Goal: Information Seeking & Learning: Learn about a topic

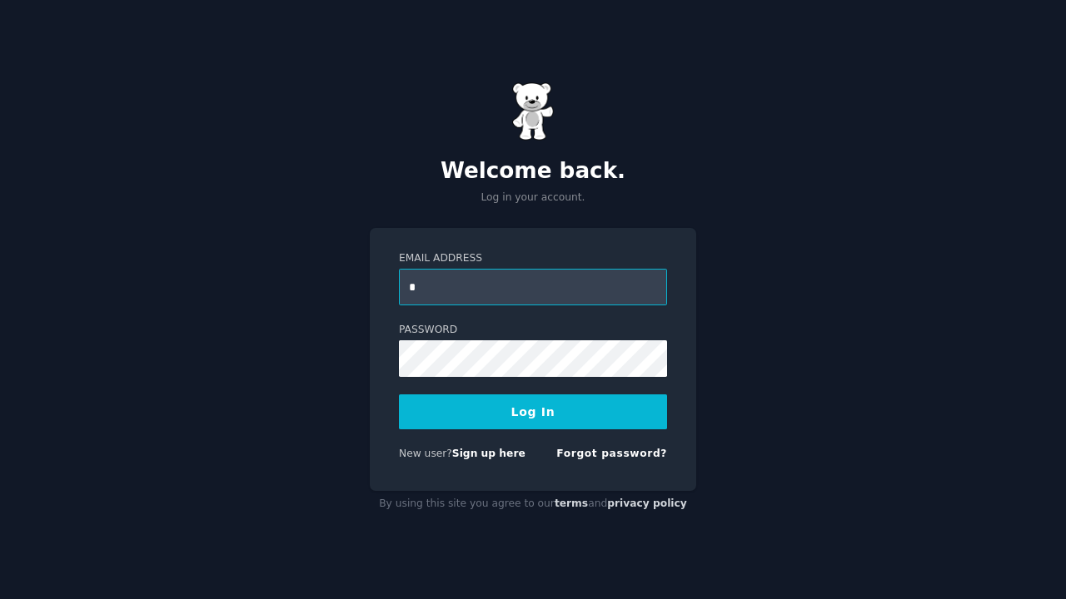
type input "**********"
click at [514, 416] on button "Log In" at bounding box center [533, 412] width 268 height 35
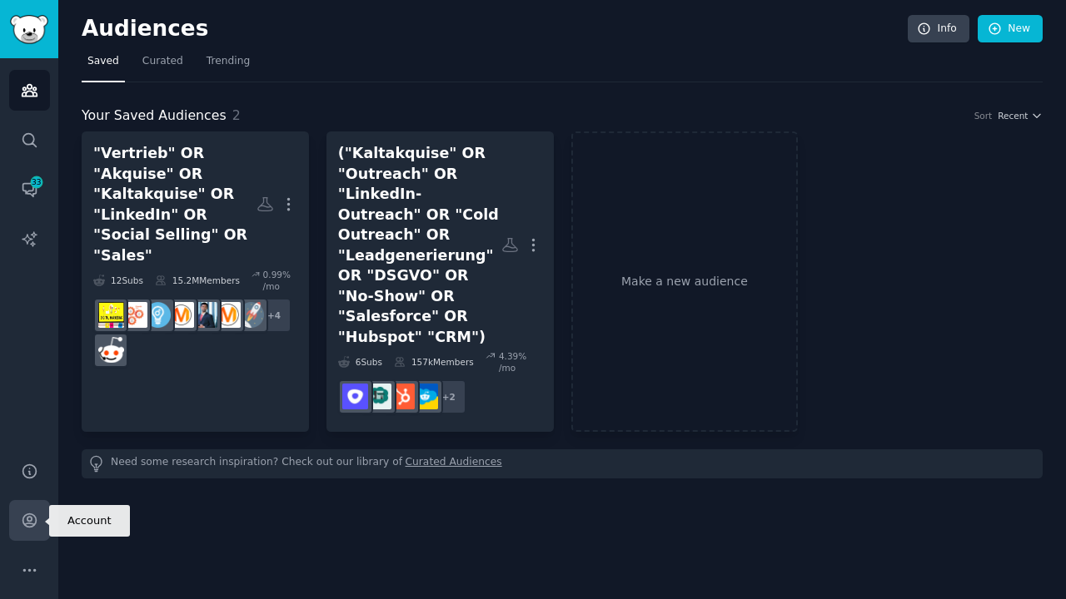
click at [39, 529] on link "Account" at bounding box center [29, 520] width 41 height 41
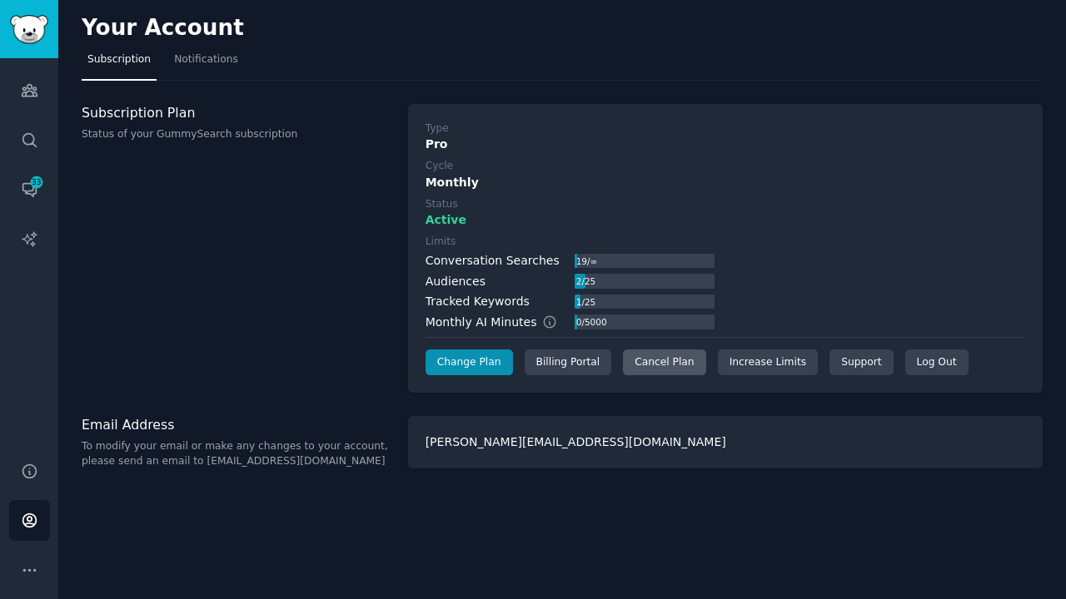
click at [684, 362] on div "Cancel Plan" at bounding box center [664, 363] width 82 height 27
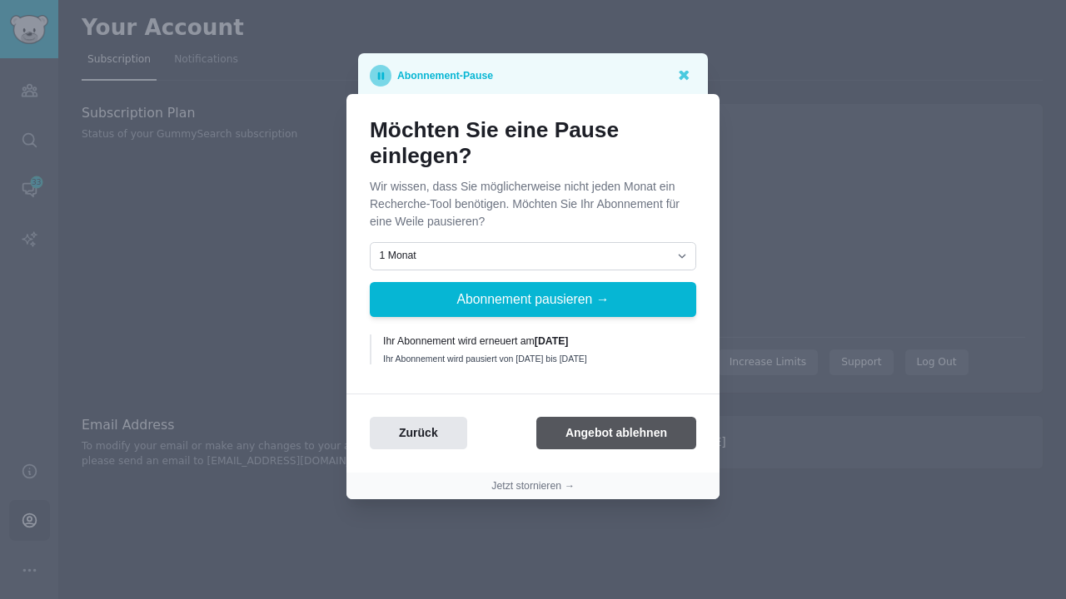
click at [601, 435] on button "Angebot ablehnen" at bounding box center [616, 433] width 160 height 32
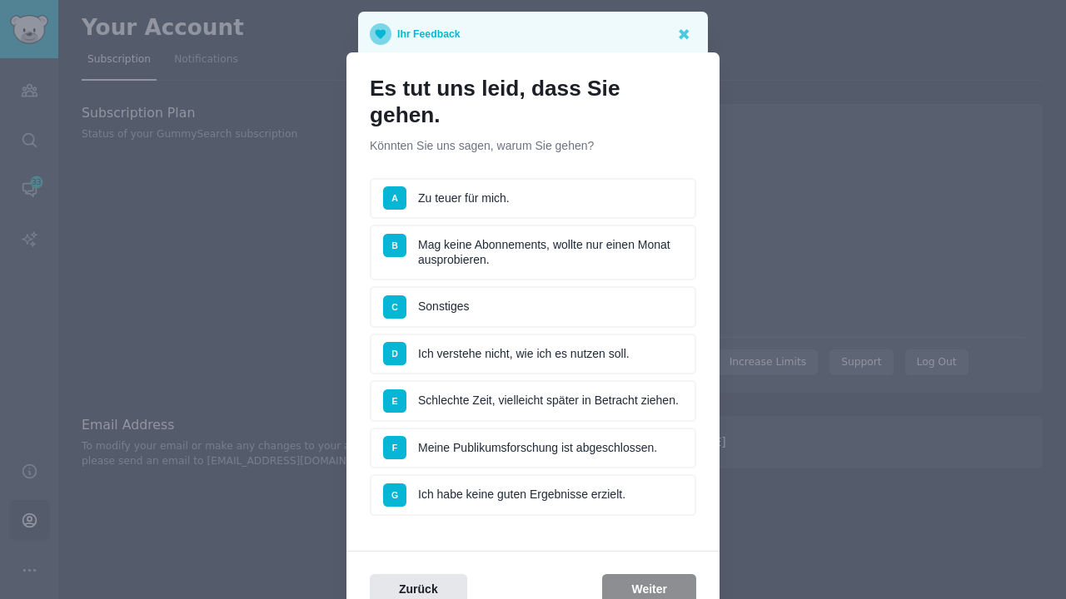
click at [489, 185] on li "A Zu teuer für mich." at bounding box center [533, 199] width 326 height 42
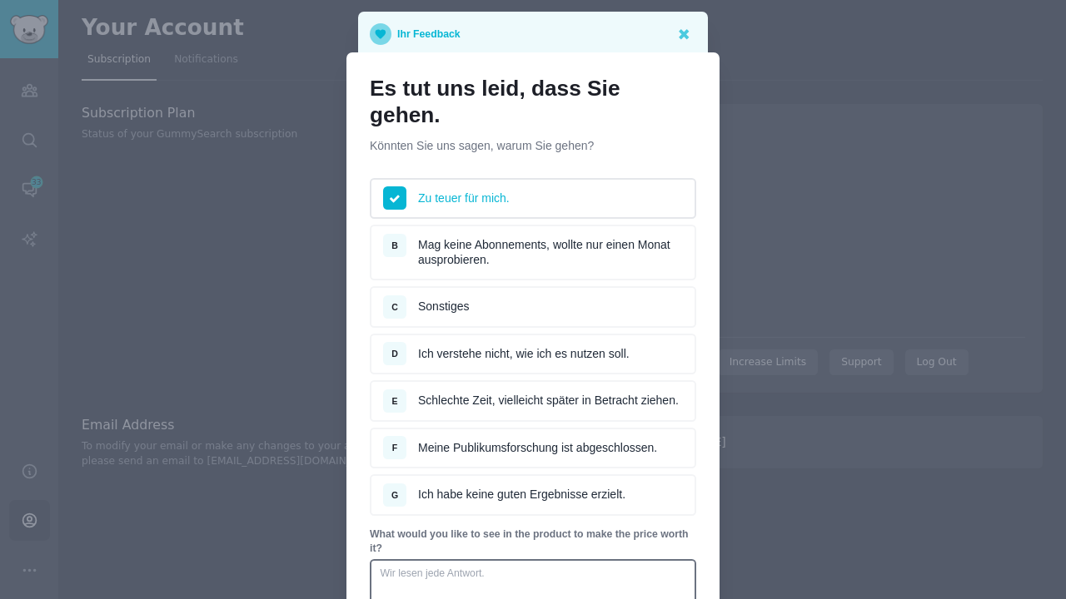
scroll to position [205, 0]
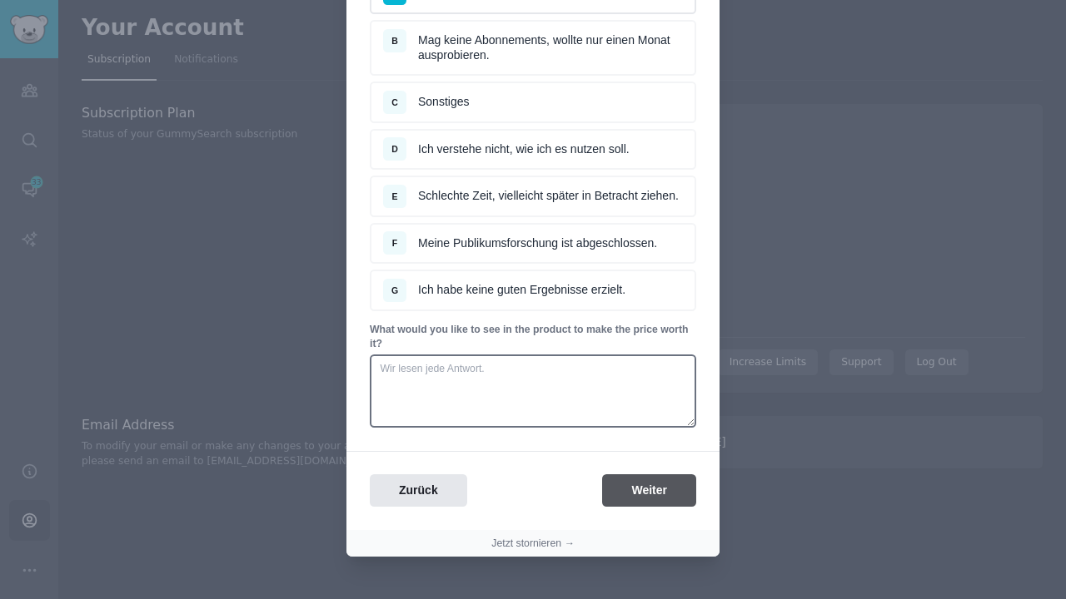
click at [655, 475] on button "Weiter" at bounding box center [649, 491] width 94 height 32
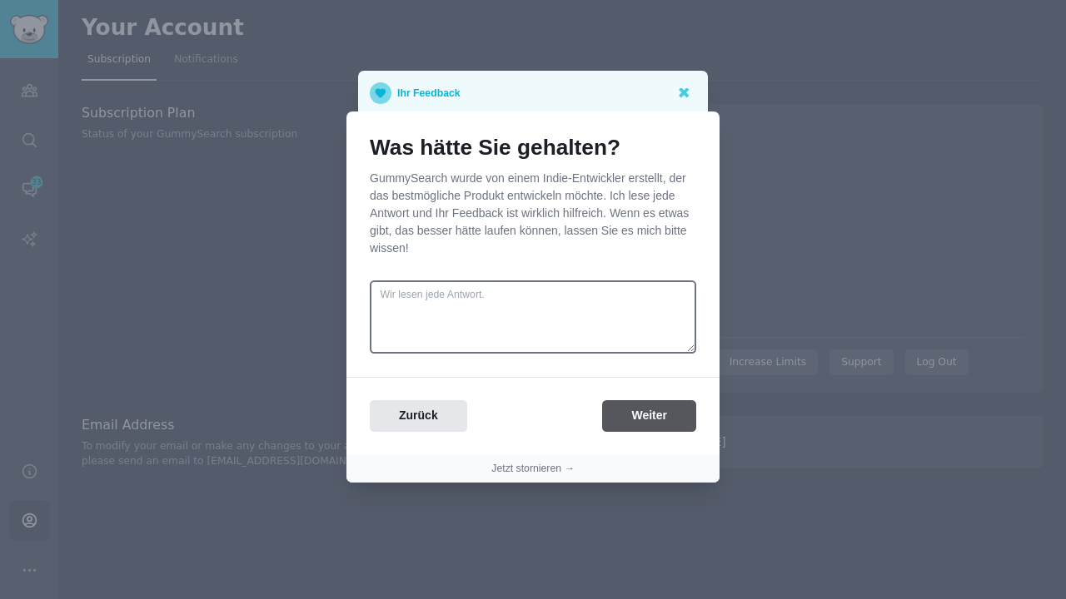
scroll to position [0, 0]
click at [651, 427] on button "Weiter" at bounding box center [649, 416] width 94 height 32
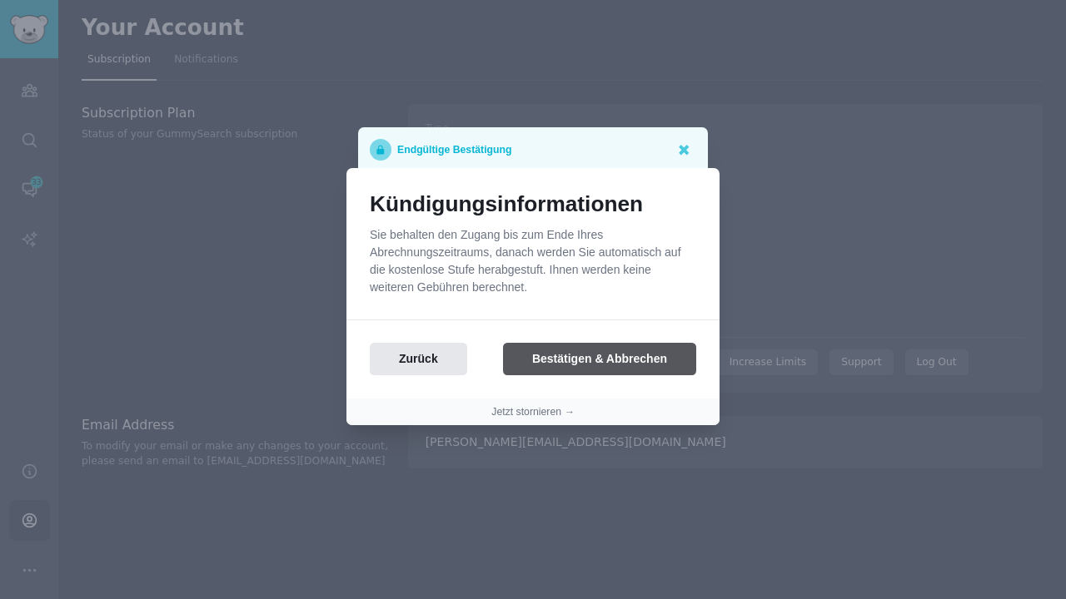
click at [629, 372] on button "Bestätigen & Abbrechen" at bounding box center [599, 359] width 193 height 32
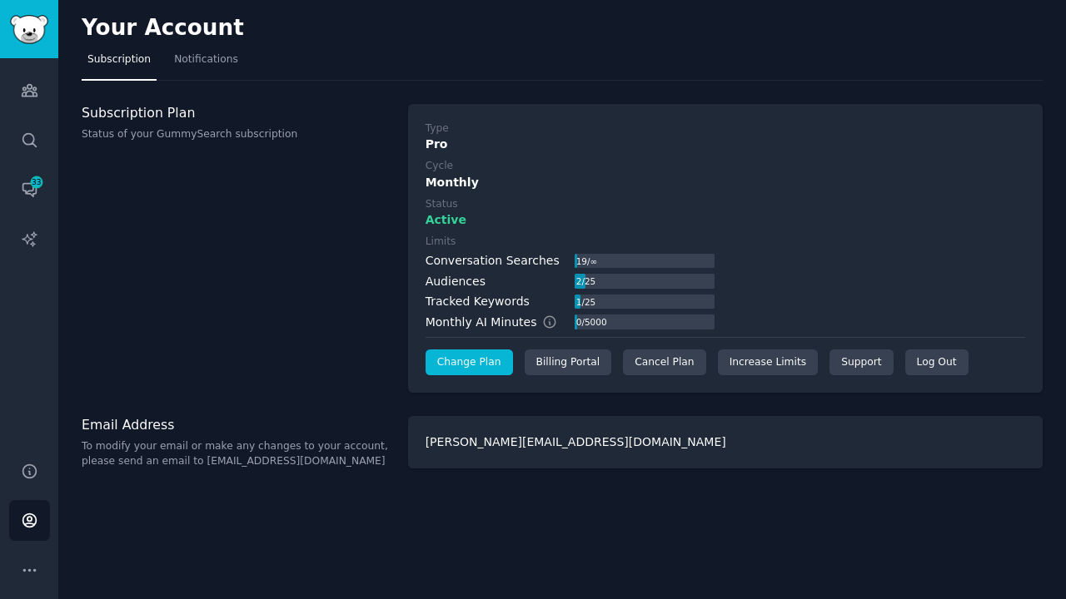
click at [461, 357] on link "Change Plan" at bounding box center [468, 363] width 87 height 27
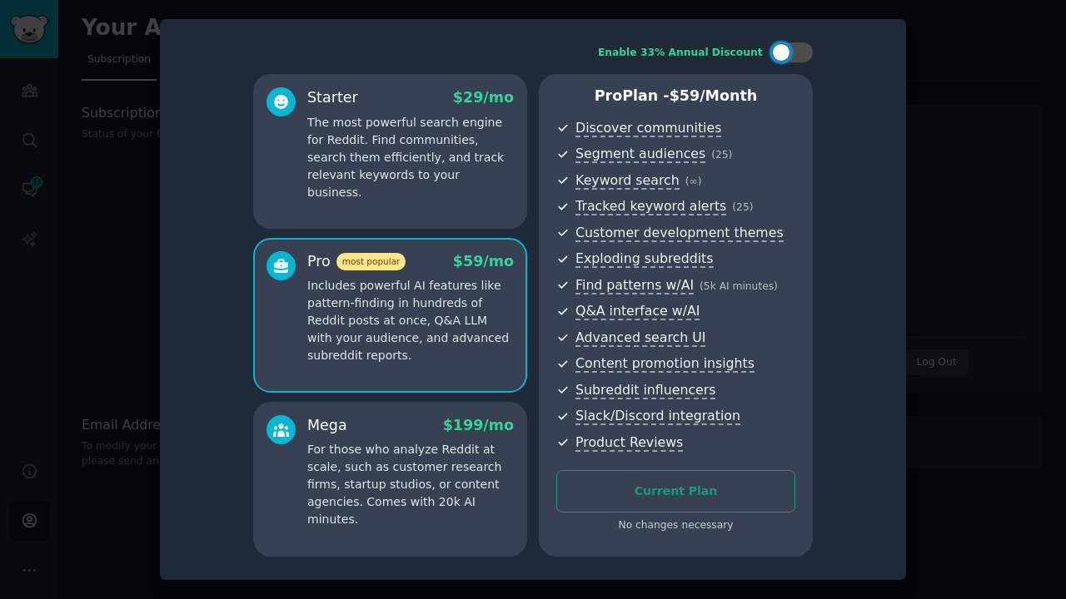
click at [997, 88] on div at bounding box center [533, 299] width 1066 height 599
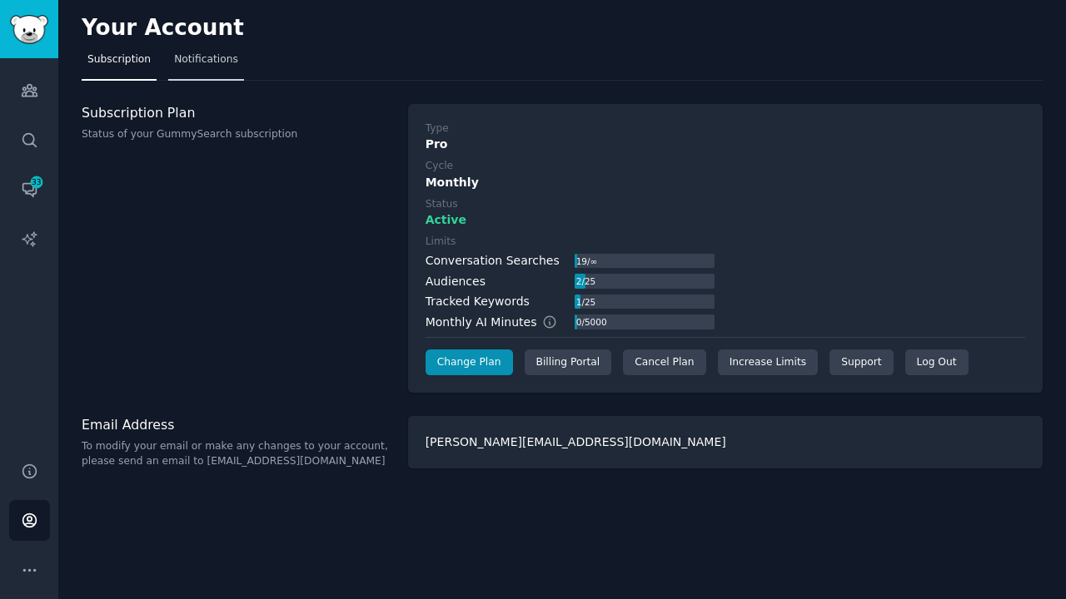
click at [196, 62] on span "Notifications" at bounding box center [206, 59] width 64 height 15
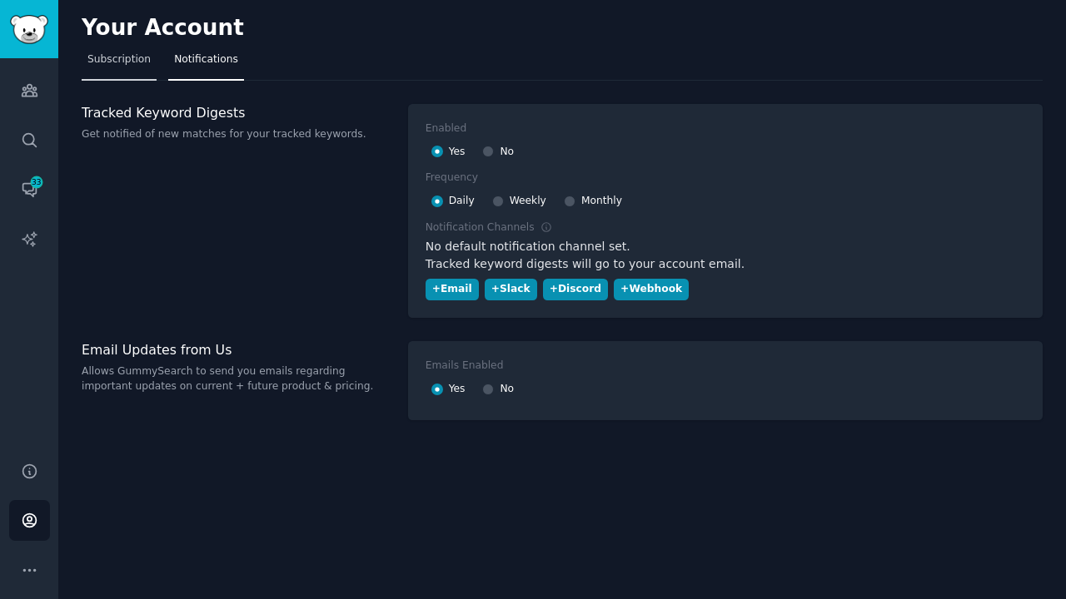
click at [112, 61] on span "Subscription" at bounding box center [118, 59] width 63 height 15
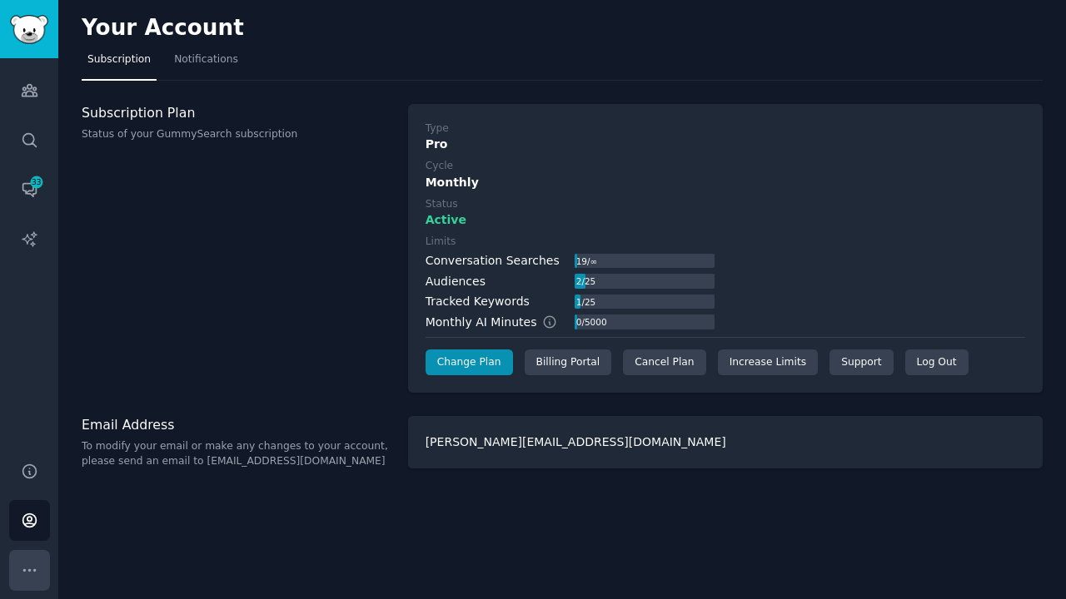
click at [32, 567] on icon "Sidebar" at bounding box center [29, 570] width 17 height 17
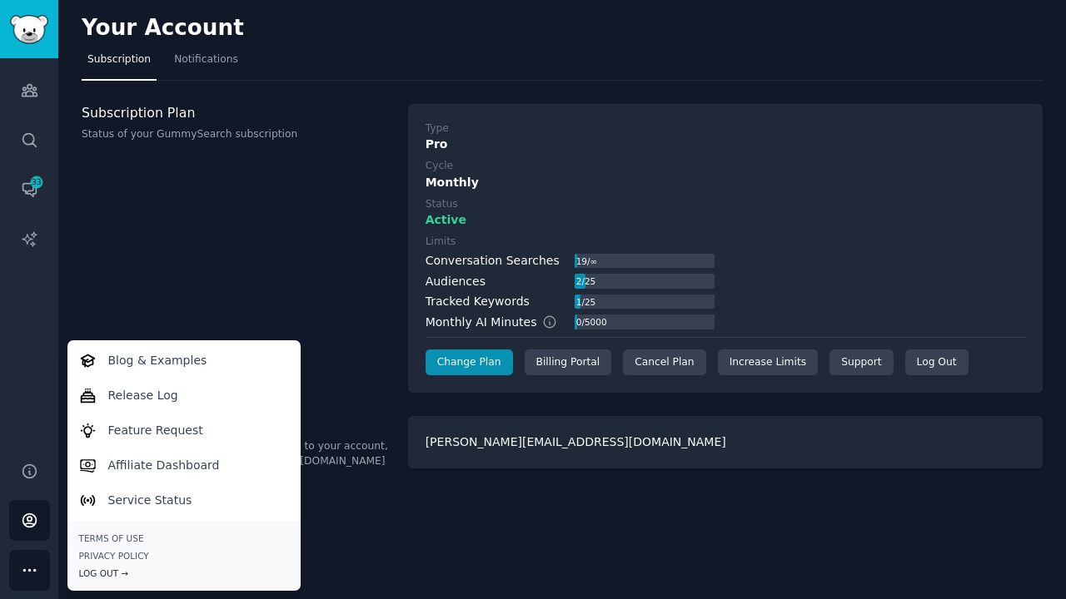
click at [100, 576] on div "Log Out →" at bounding box center [184, 574] width 210 height 12
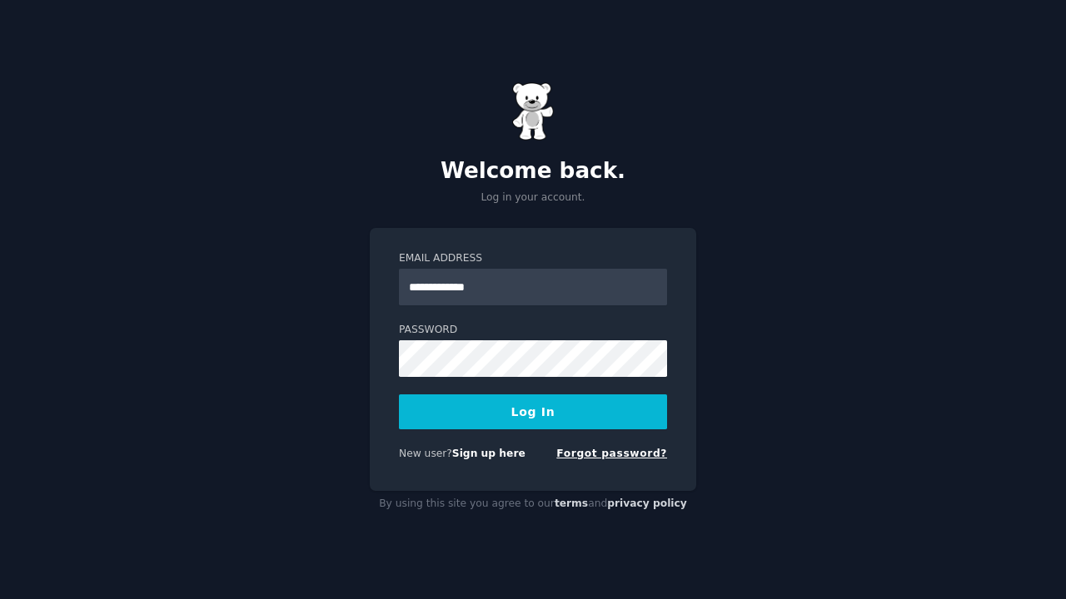
type input "**********"
click at [589, 455] on link "Forgot password?" at bounding box center [611, 454] width 111 height 12
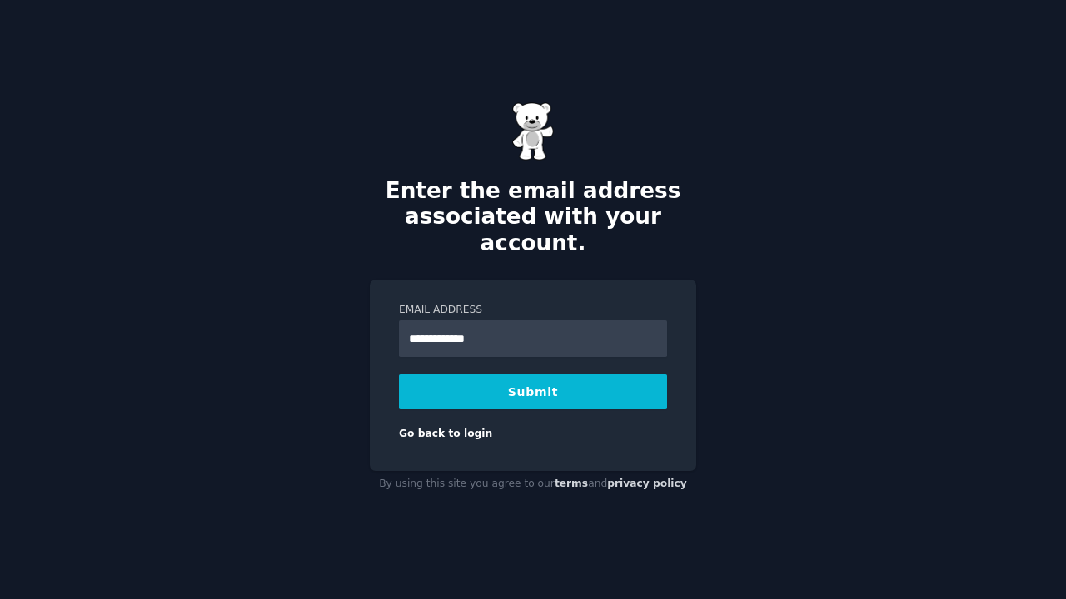
type input "**********"
click at [514, 375] on button "Submit" at bounding box center [533, 392] width 268 height 35
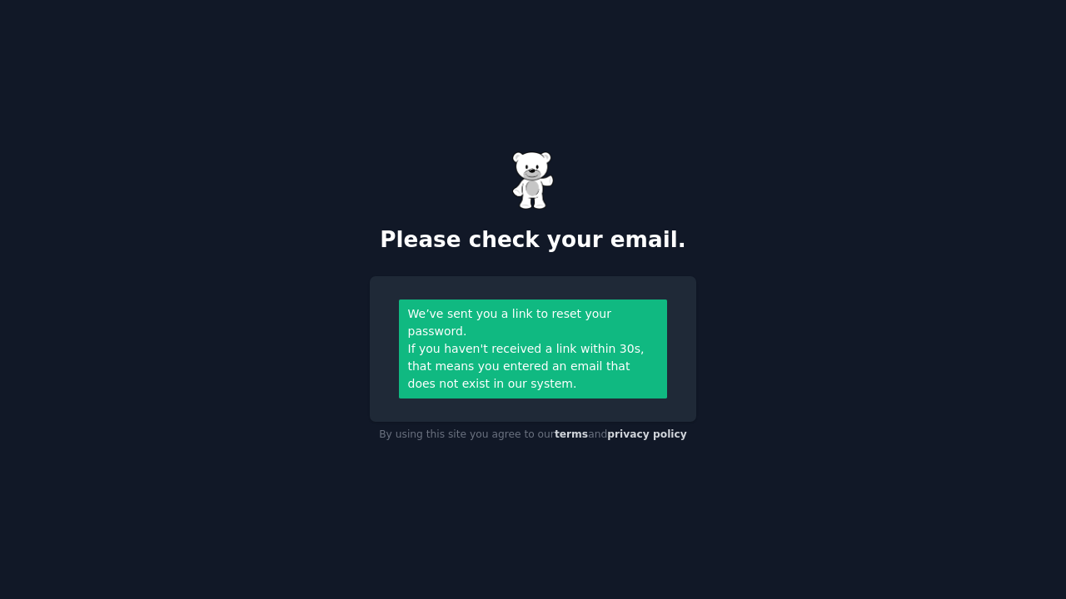
click at [897, 2] on div "Please check your email. We’ve sent you a link to reset your password. If you h…" at bounding box center [533, 299] width 1066 height 599
click at [757, 305] on div "Please check your email. We’ve sent you a link to reset your password. If you h…" at bounding box center [533, 299] width 1066 height 599
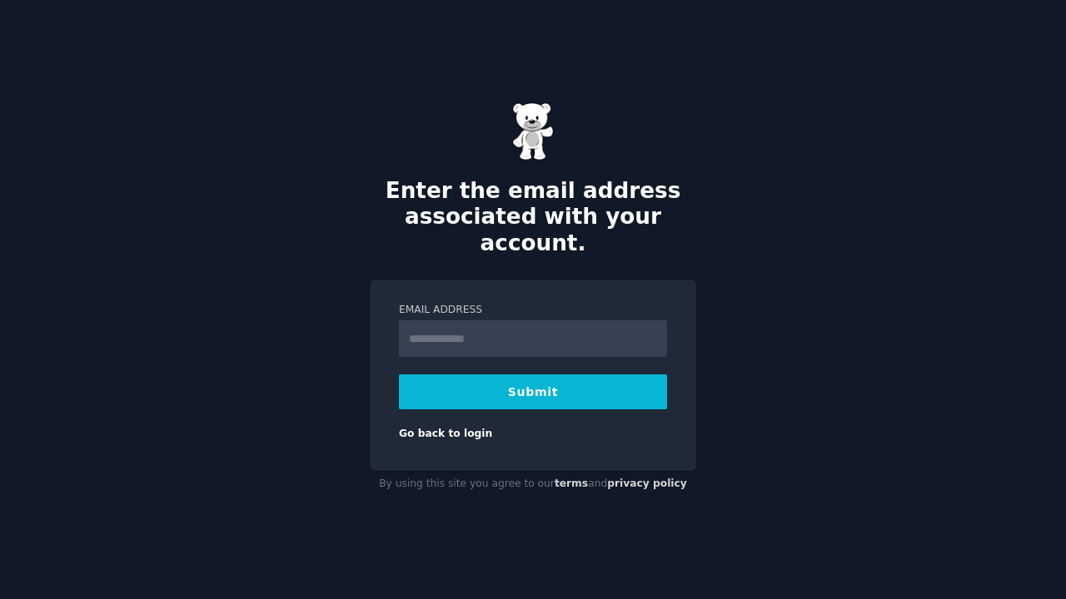
click at [479, 321] on input "Email Address" at bounding box center [533, 339] width 268 height 37
click at [683, 255] on div "Enter the email address associated with your account. Email Address Submit Go b…" at bounding box center [533, 299] width 1066 height 599
click at [492, 428] on link "Go back to login" at bounding box center [445, 434] width 93 height 12
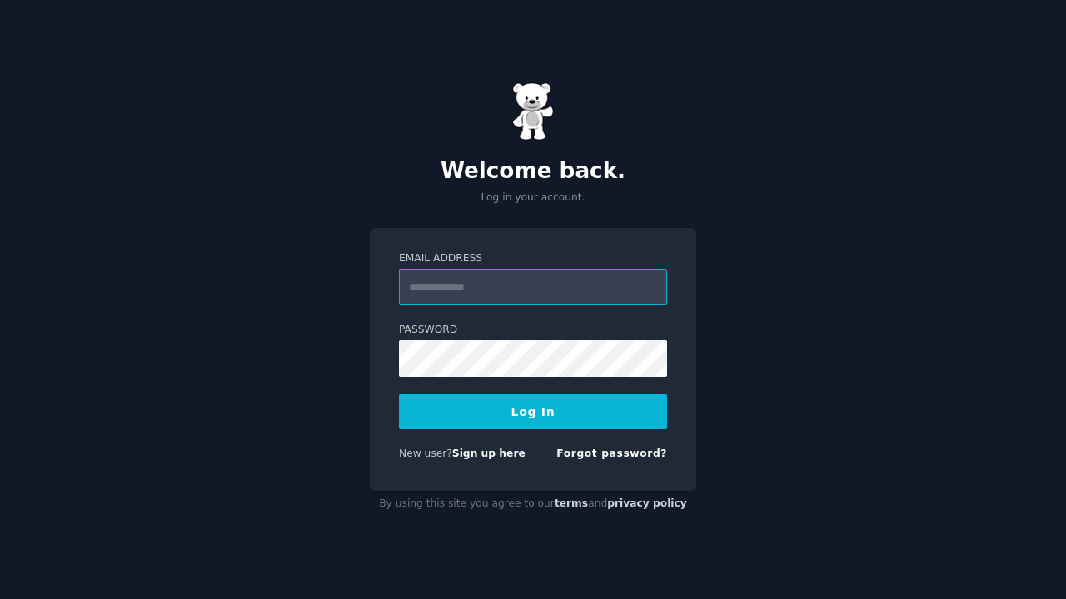
type input "**********"
click at [578, 432] on form "**********" at bounding box center [533, 359] width 268 height 216
click at [542, 417] on button "Log In" at bounding box center [533, 412] width 268 height 35
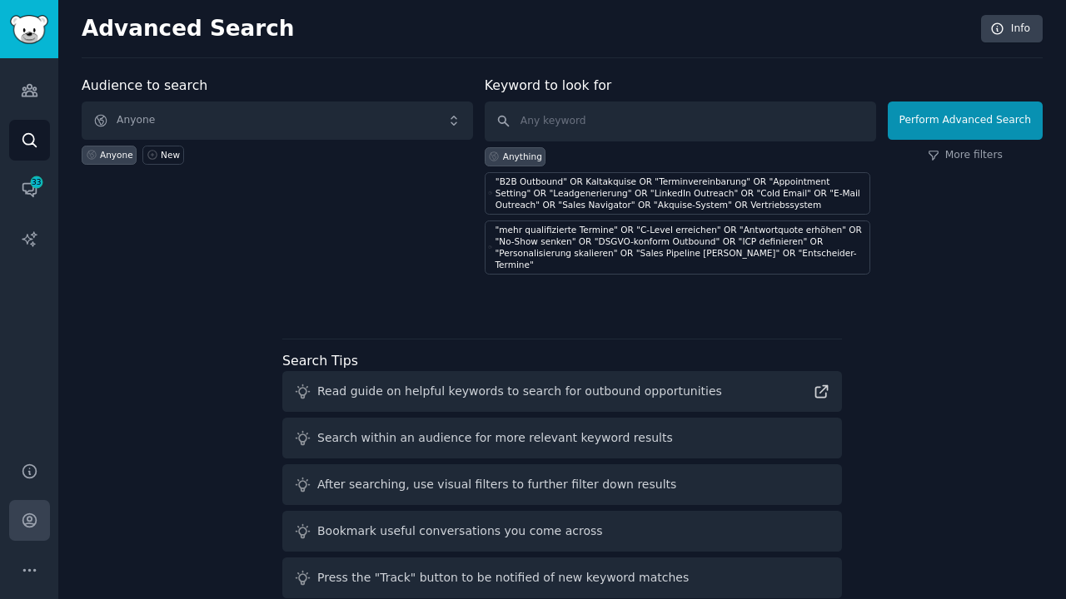
click at [30, 527] on icon "Sidebar" at bounding box center [28, 520] width 13 height 13
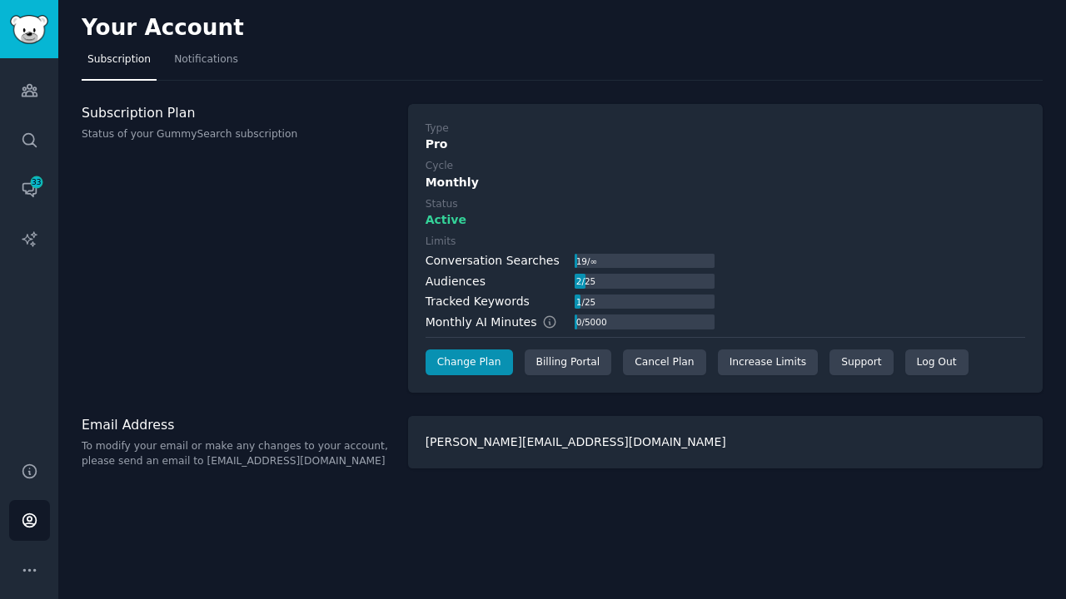
click at [585, 434] on div "[PERSON_NAME][EMAIL_ADDRESS][DOMAIN_NAME]" at bounding box center [725, 442] width 634 height 52
click at [570, 362] on div "Billing Portal" at bounding box center [567, 363] width 87 height 27
click at [213, 52] on span "Notifications" at bounding box center [206, 59] width 64 height 15
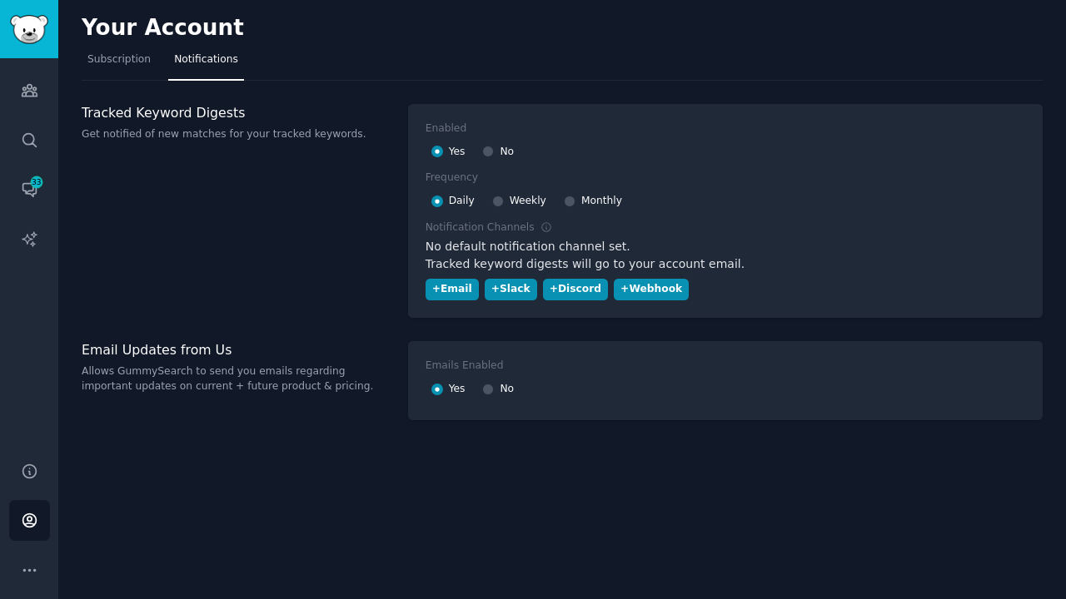
click at [489, 388] on input "No" at bounding box center [488, 390] width 12 height 12
radio input "false"
radio input "true"
click at [437, 384] on input "Yes" at bounding box center [437, 390] width 12 height 12
radio input "true"
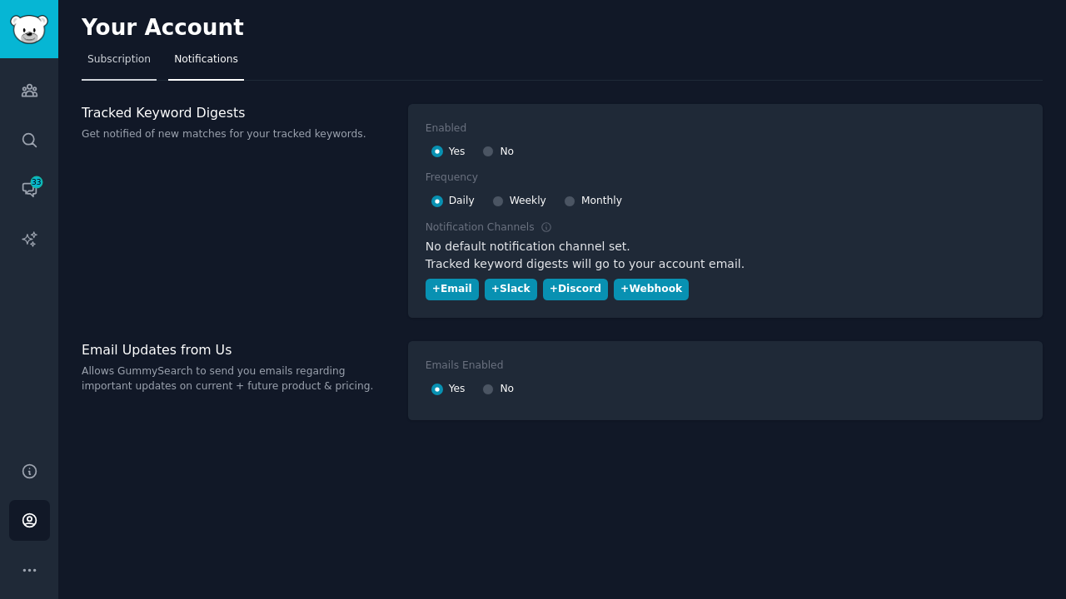
click at [129, 50] on link "Subscription" at bounding box center [119, 64] width 75 height 34
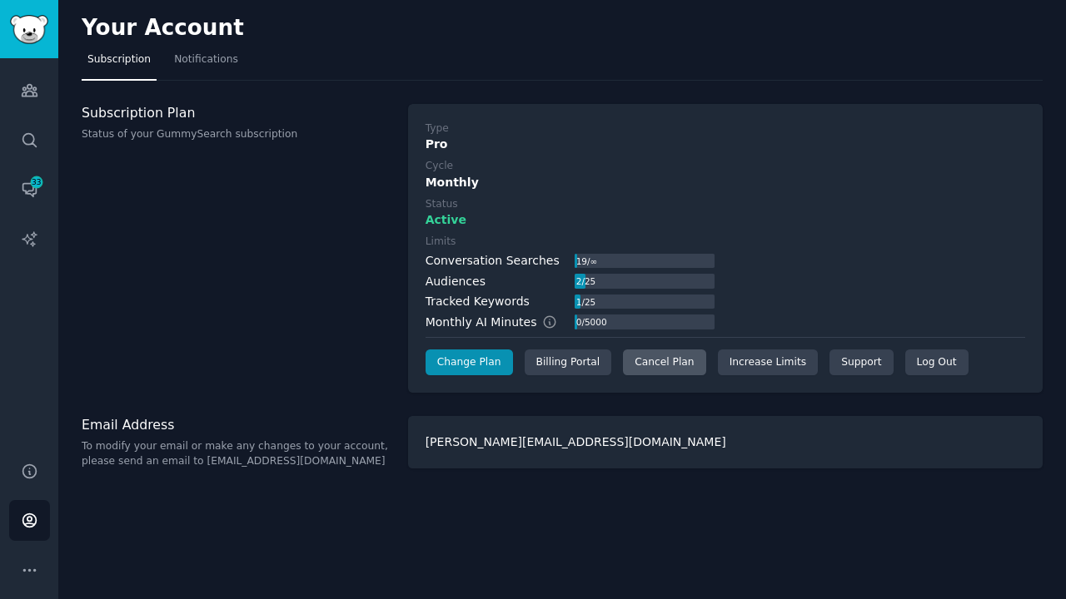
click at [642, 361] on div "Cancel Plan" at bounding box center [664, 363] width 82 height 27
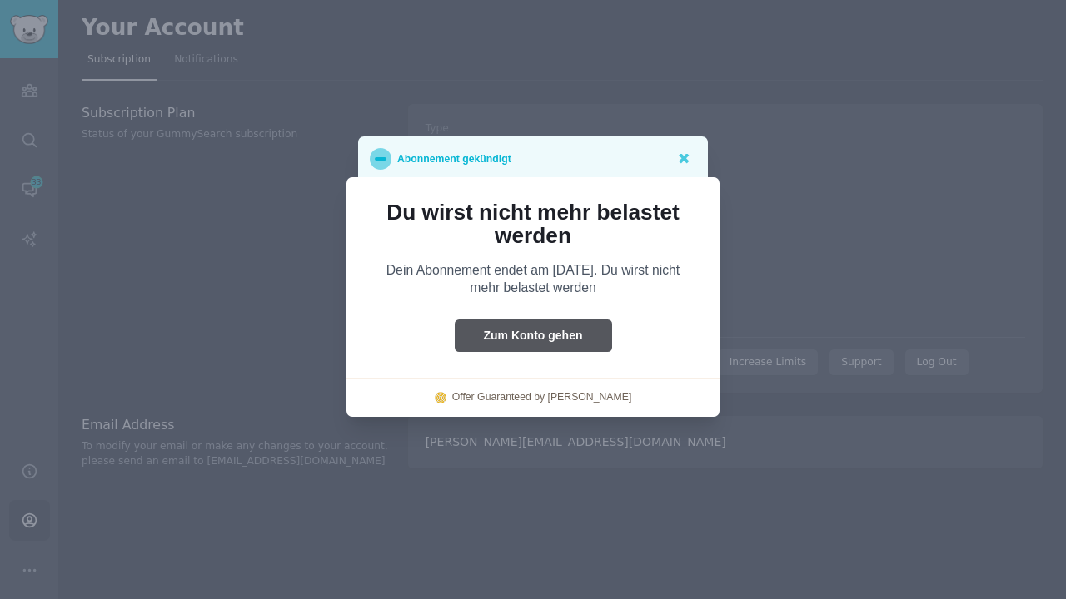
click at [513, 350] on button "Zum Konto gehen" at bounding box center [533, 336] width 157 height 32
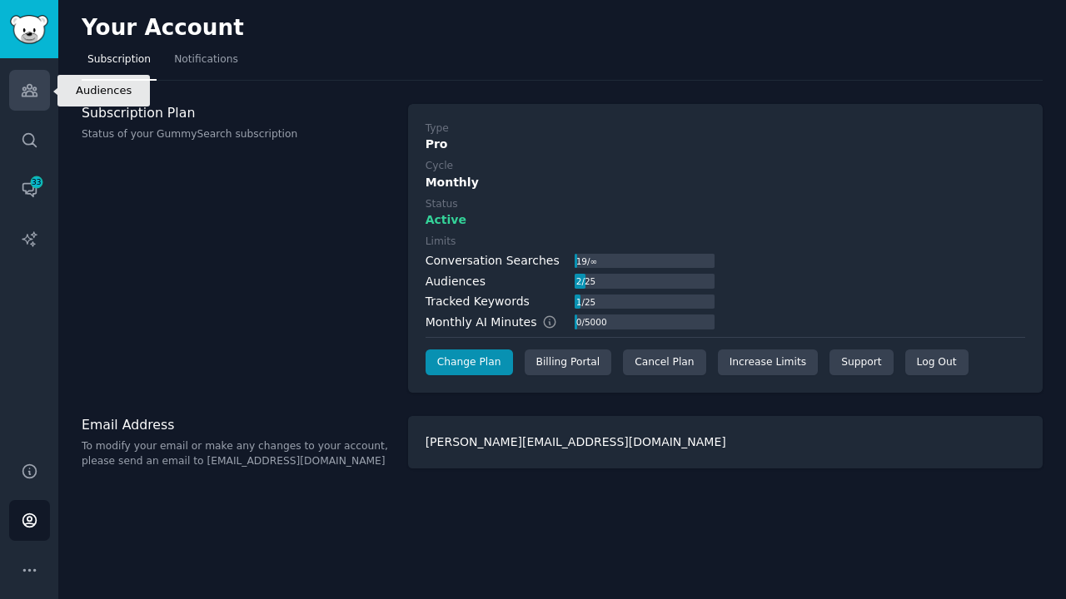
click at [17, 100] on link "Audiences" at bounding box center [29, 90] width 41 height 41
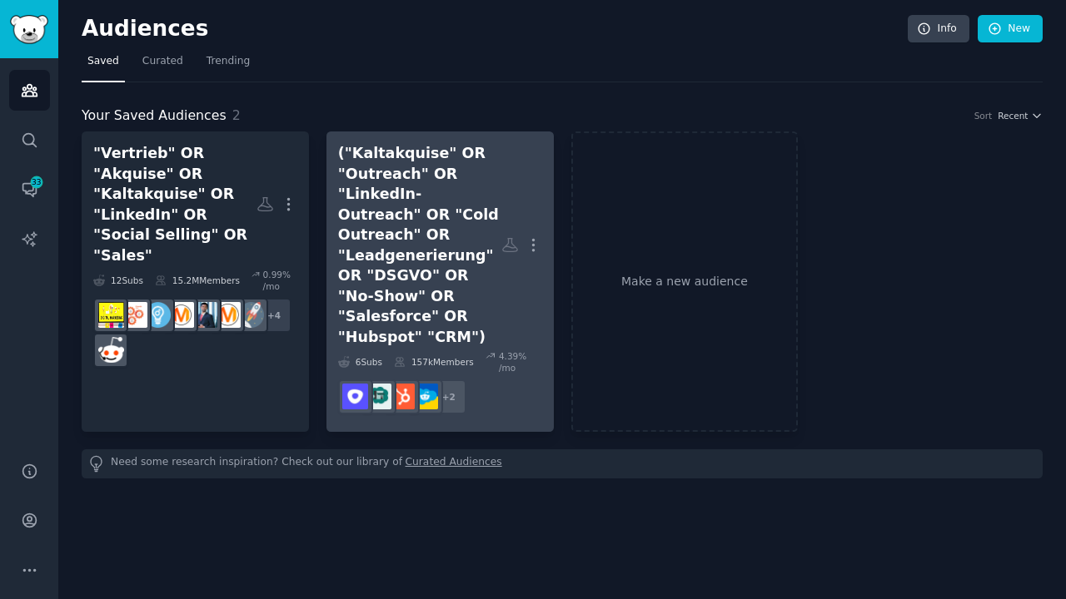
click at [445, 213] on div "("Kaltakquise" OR "Outreach" OR "LinkedIn-Outreach" OR "Cold Outreach" OR "Lead…" at bounding box center [419, 245] width 163 height 204
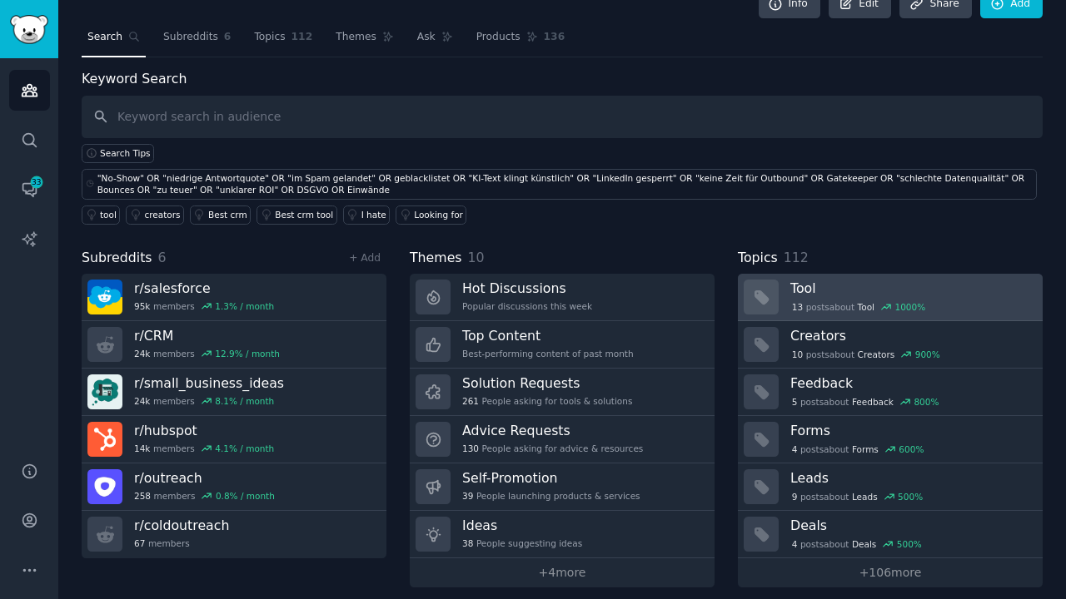
scroll to position [70, 0]
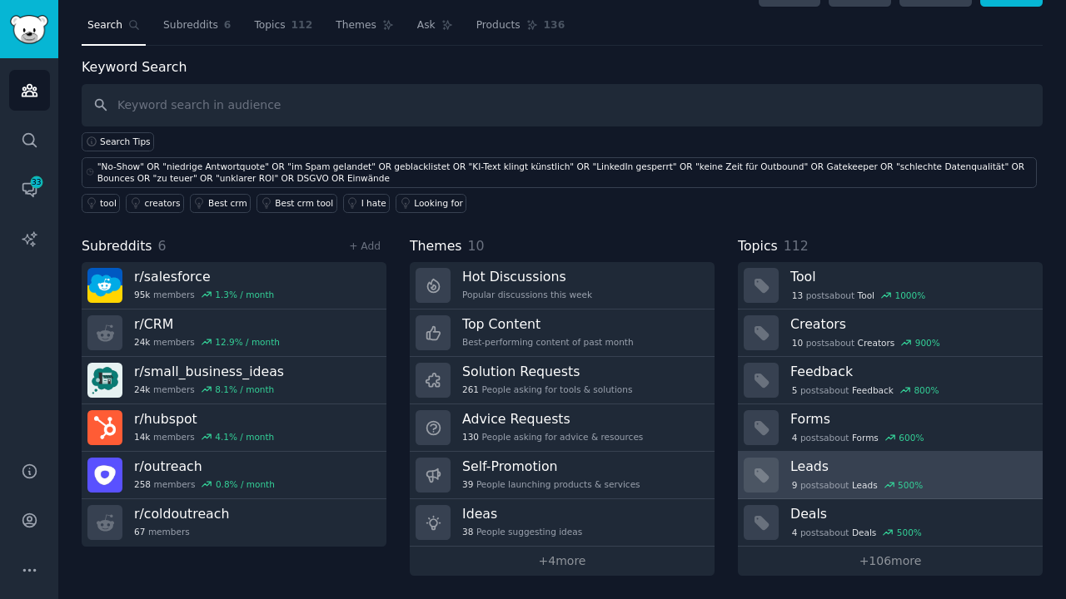
click at [823, 465] on h3 "Leads" at bounding box center [910, 466] width 241 height 17
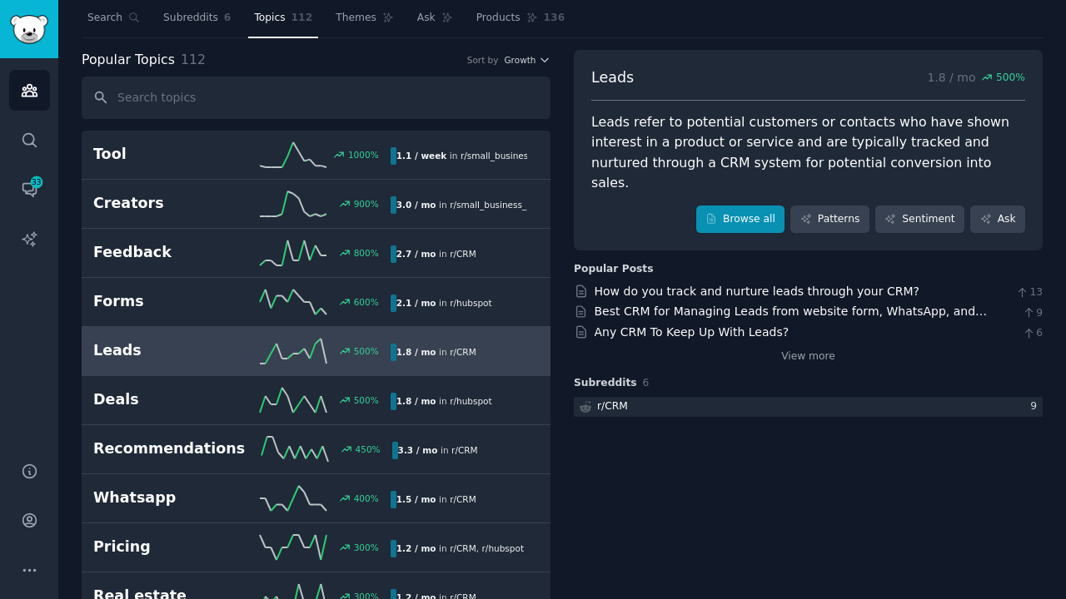
click at [750, 206] on link "Browse all" at bounding box center [740, 220] width 89 height 28
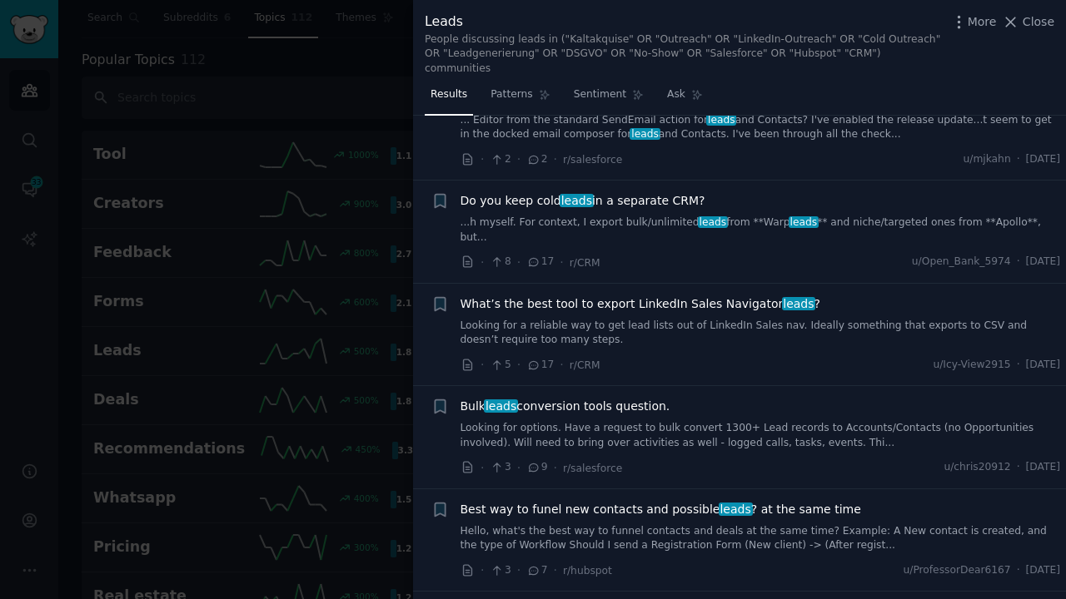
scroll to position [1391, 0]
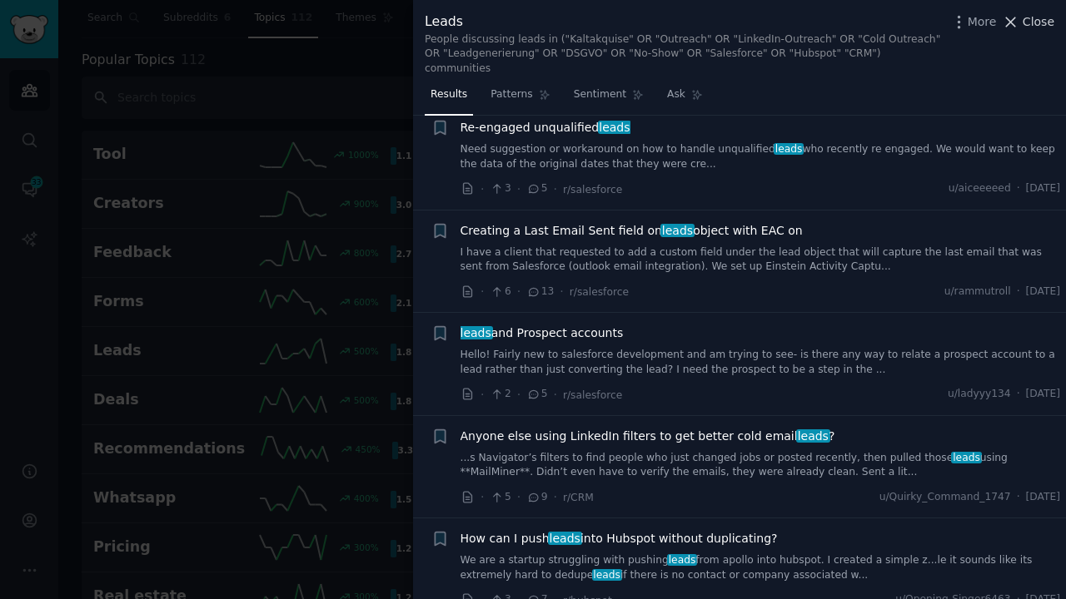
click at [1033, 27] on span "Close" at bounding box center [1038, 21] width 32 height 17
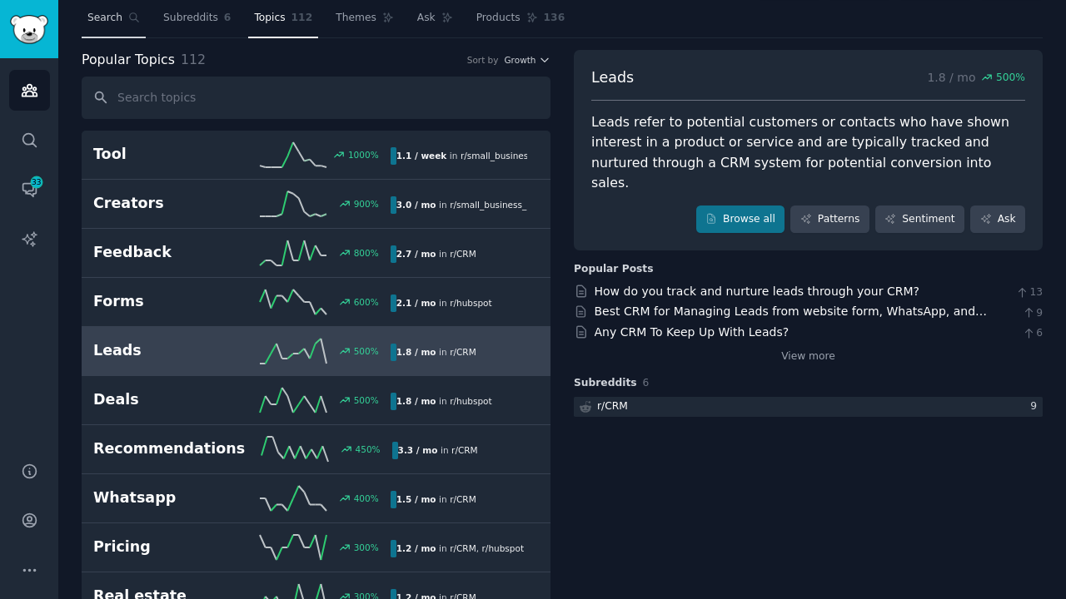
click at [111, 27] on link "Search" at bounding box center [114, 22] width 64 height 34
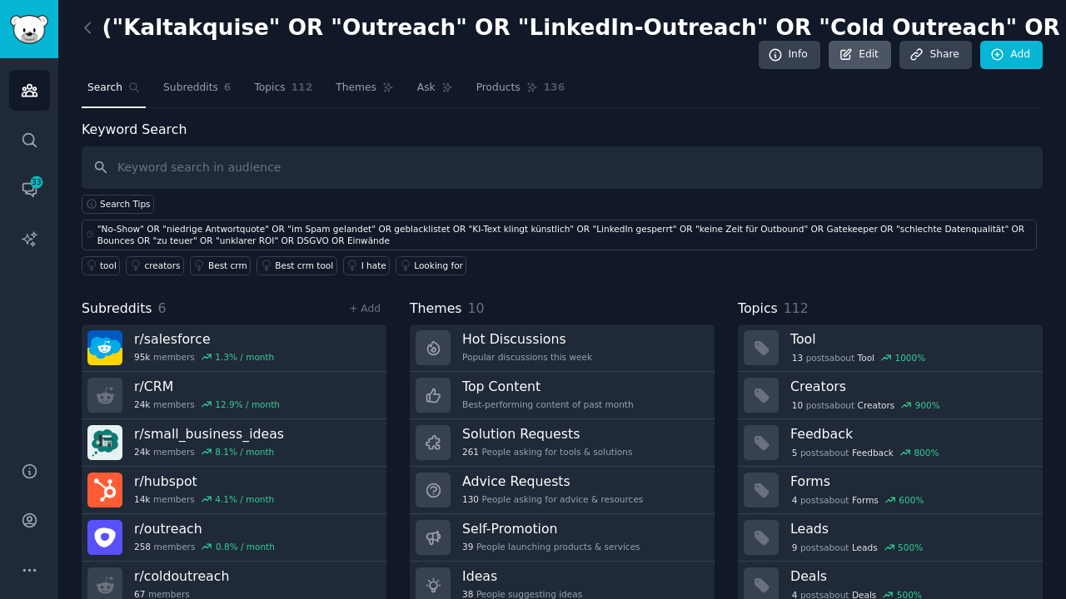
click at [861, 50] on link "Edit" at bounding box center [859, 55] width 62 height 28
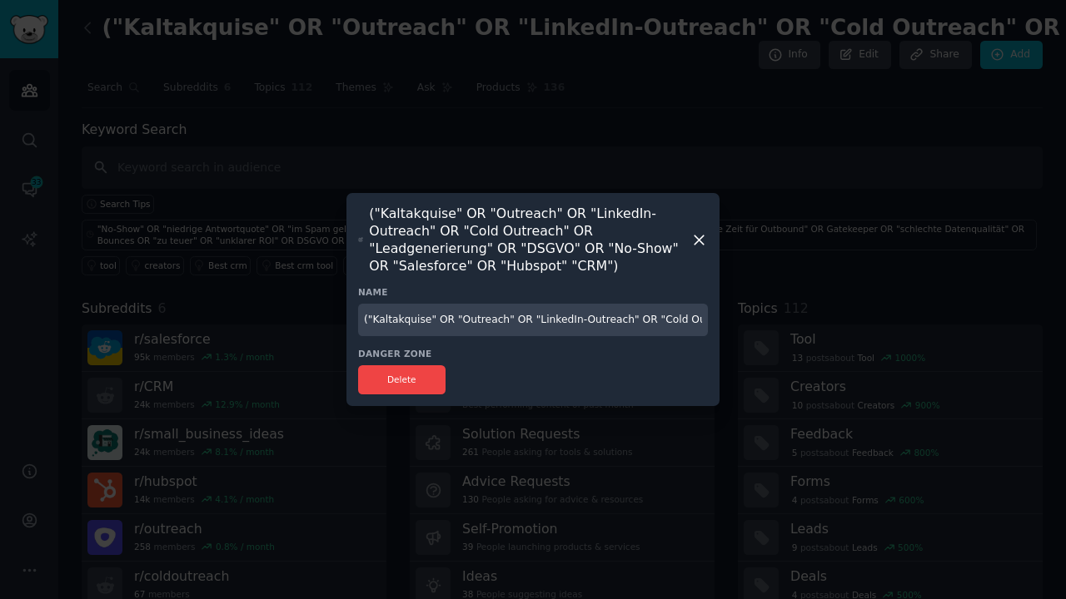
click at [696, 242] on icon at bounding box center [698, 240] width 9 height 9
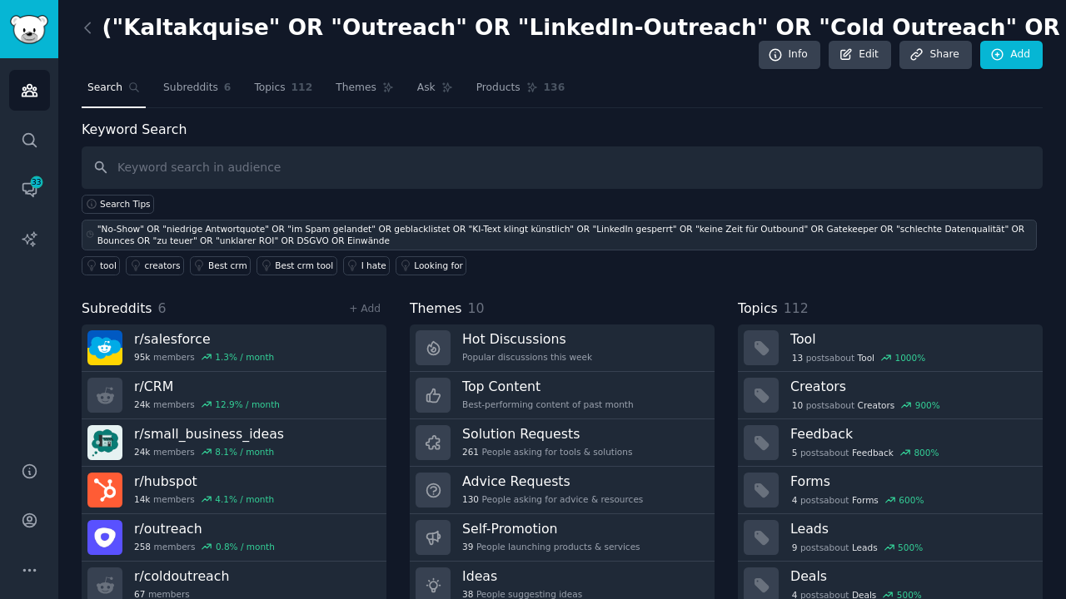
click at [399, 237] on div ""No-Show" OR "niedrige Antwortquote" OR "im Spam gelandet" OR geblacklistet OR …" at bounding box center [565, 234] width 936 height 23
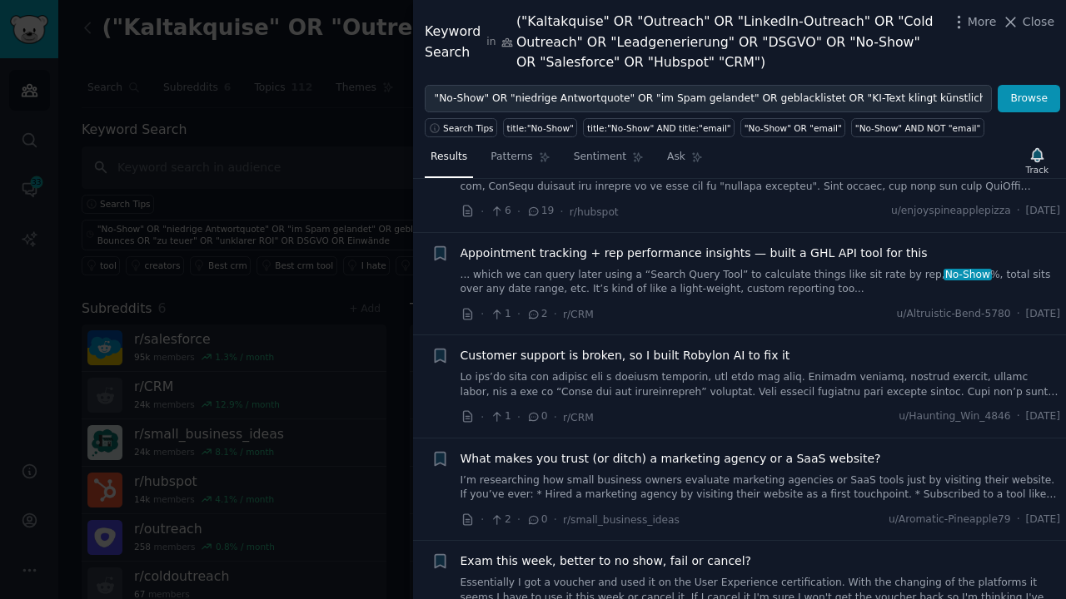
scroll to position [758, 0]
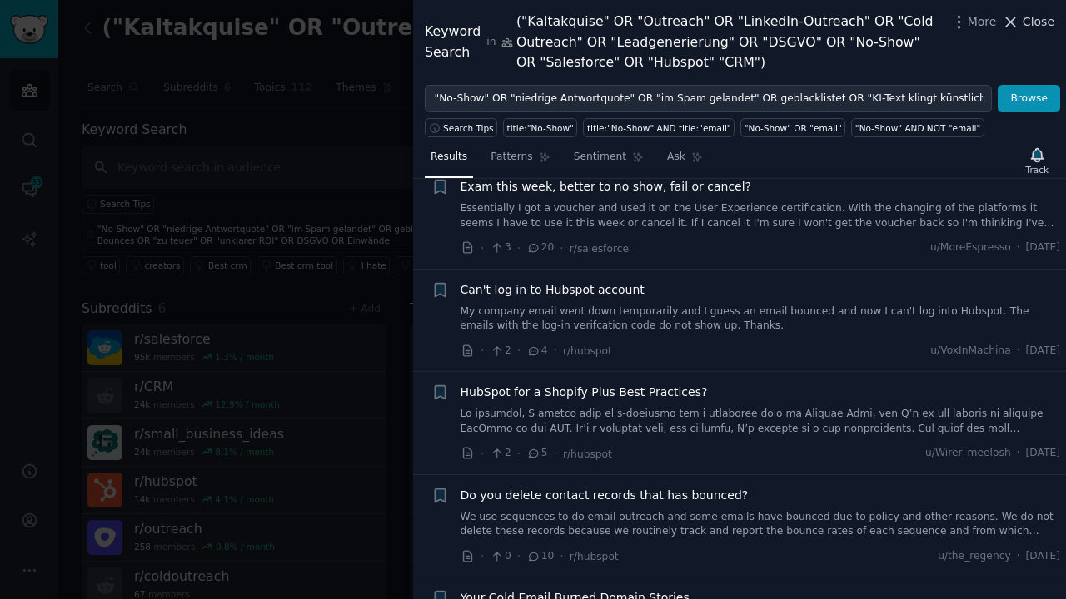
click at [1031, 26] on span "Close" at bounding box center [1038, 21] width 32 height 17
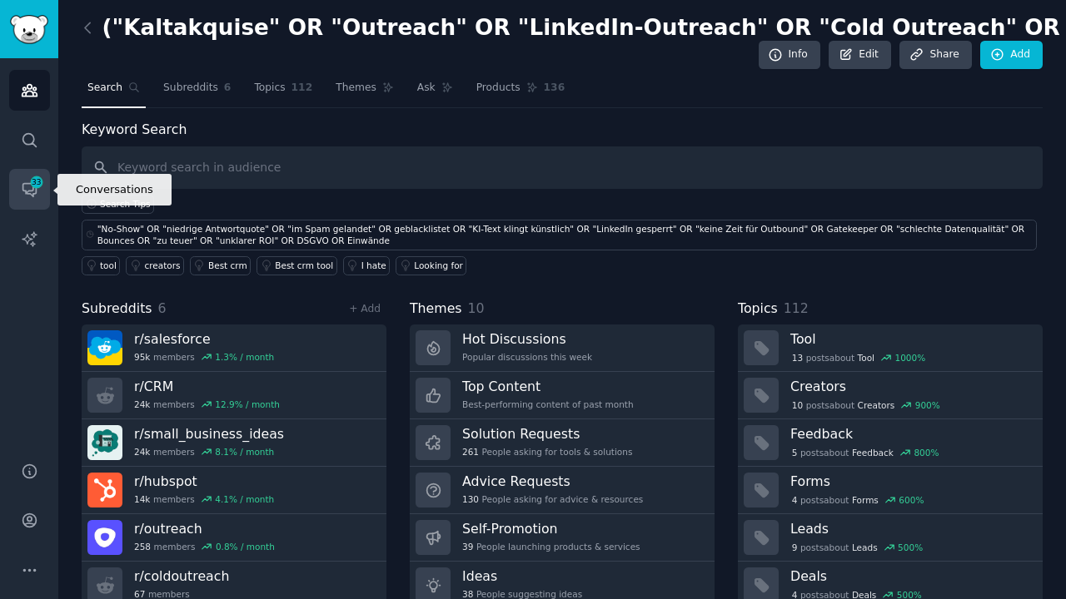
click at [29, 174] on link "Conversations 33" at bounding box center [29, 189] width 41 height 41
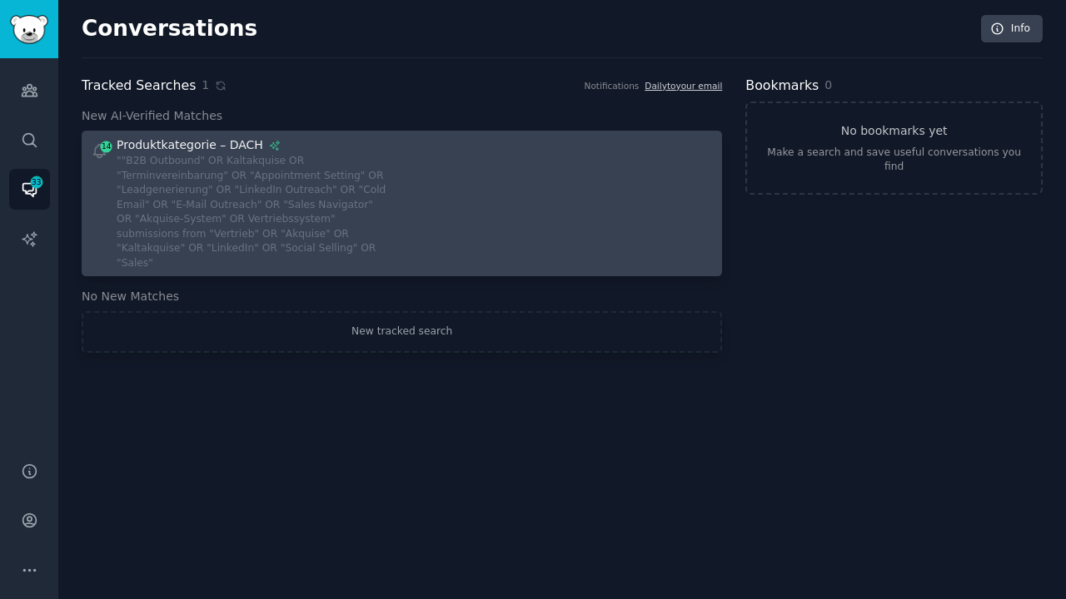
click at [543, 224] on div at bounding box center [564, 204] width 300 height 134
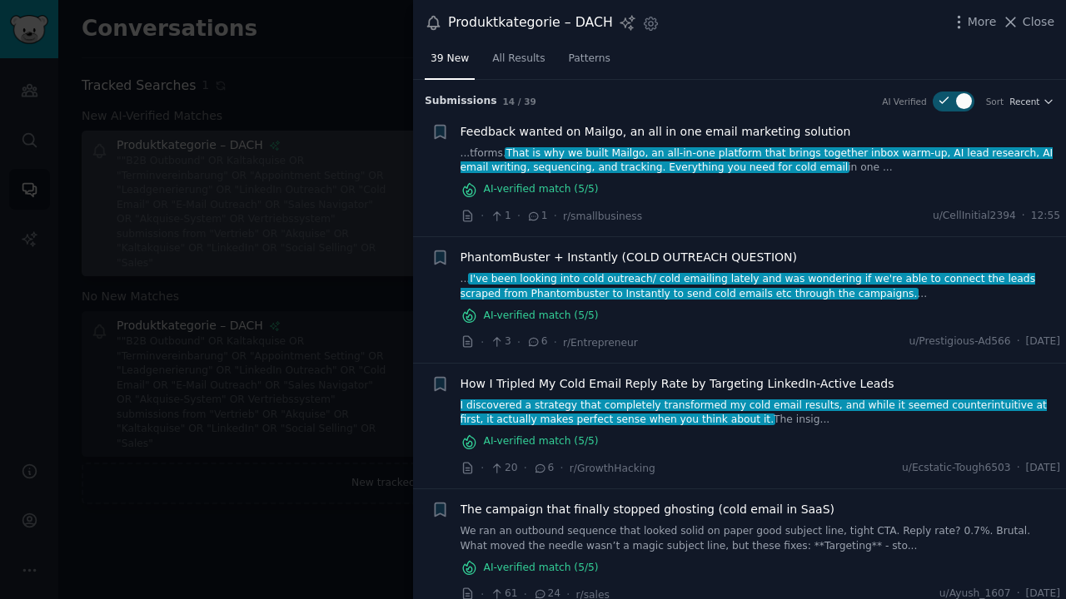
scroll to position [20, 0]
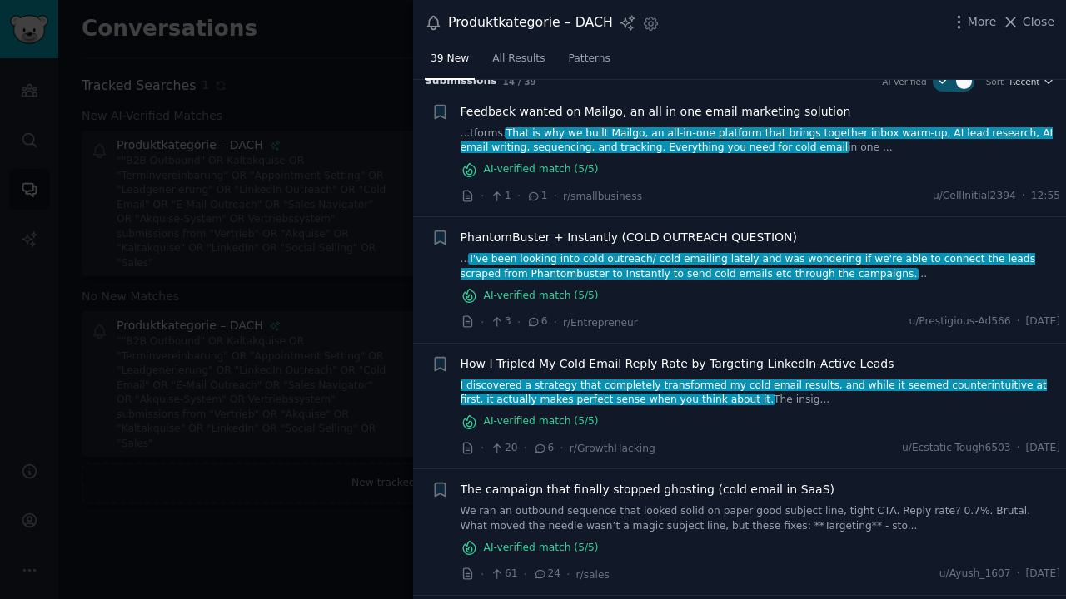
click at [798, 383] on span "I discovered a strategy that completely transformed my cold email results, and …" at bounding box center [753, 393] width 588 height 27
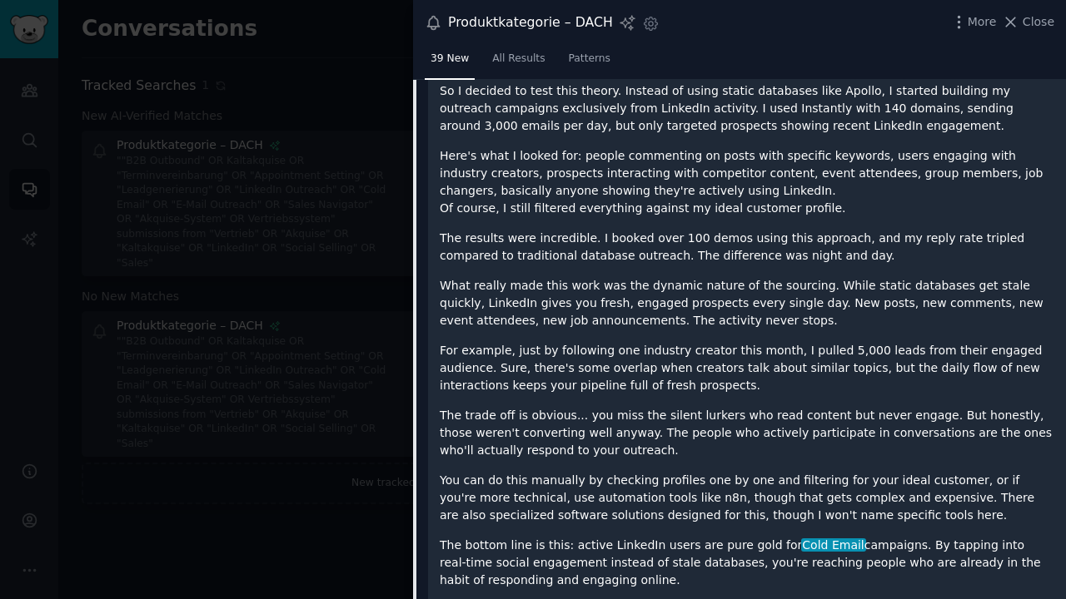
scroll to position [639, 0]
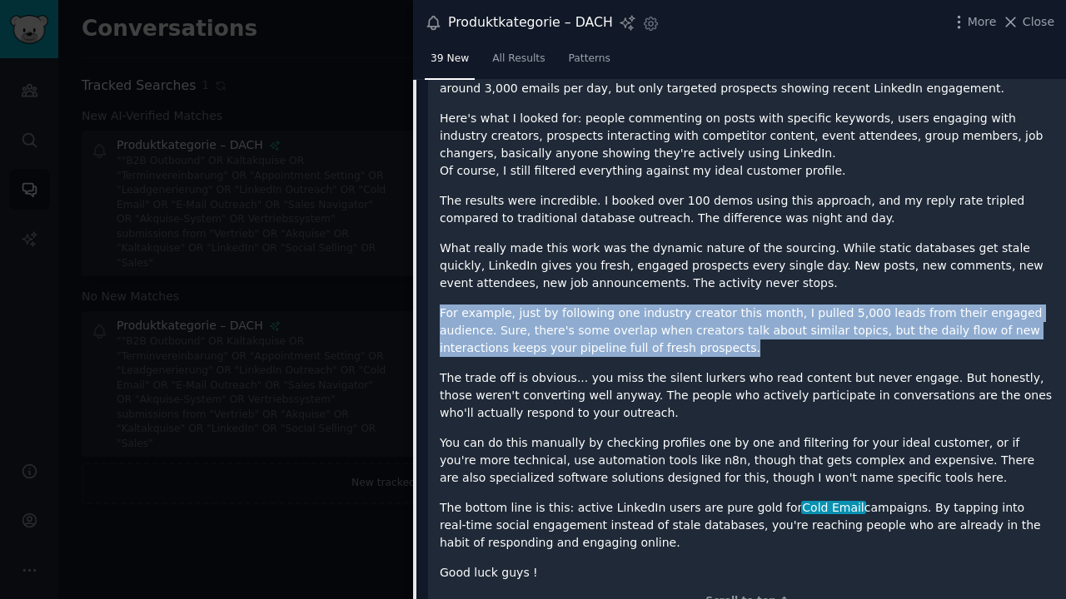
drag, startPoint x: 440, startPoint y: 311, endPoint x: 636, endPoint y: 339, distance: 197.7
click at [636, 339] on p "For example, just by following one industry creator this month, I pulled 5,000 …" at bounding box center [747, 331] width 614 height 52
copy p "For example, just by following one industry creator this month, I pulled 5,000 …"
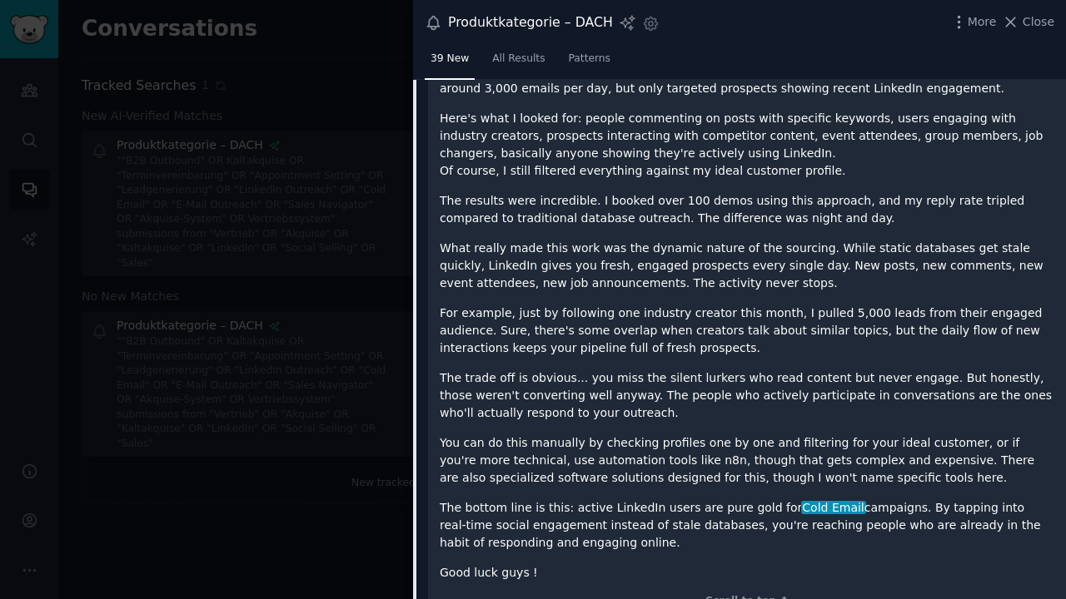
click at [592, 435] on p "You can do this manually by checking profiles one by one and filtering for your…" at bounding box center [747, 461] width 614 height 52
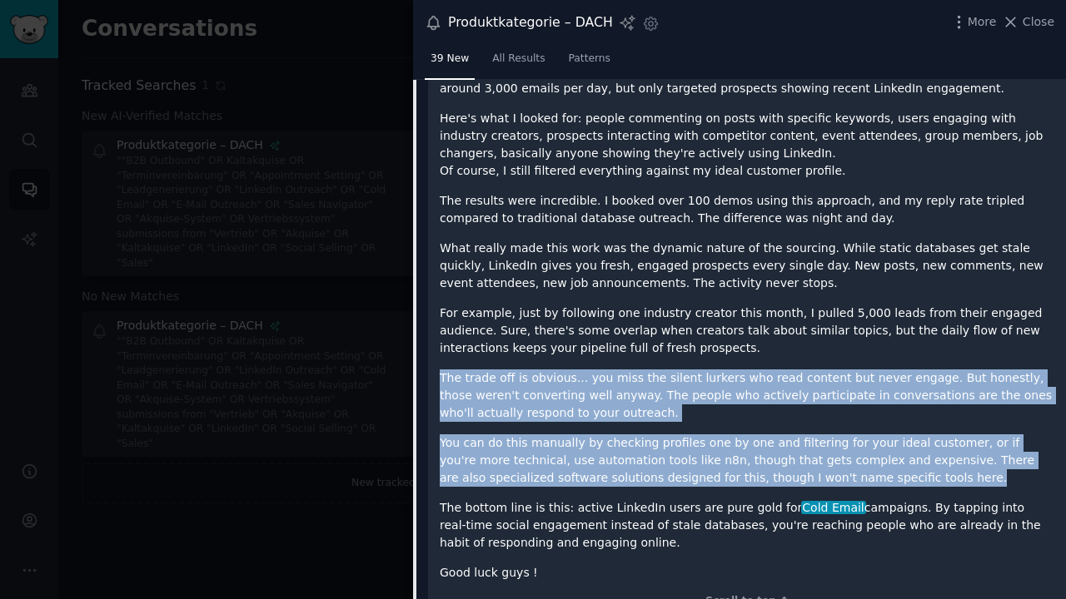
drag, startPoint x: 441, startPoint y: 375, endPoint x: 862, endPoint y: 467, distance: 431.1
click at [862, 467] on div "I discovered a strategy that completely transformed my Cold Email results, and …" at bounding box center [747, 257] width 614 height 649
copy div "The trade off is obvious... you miss the silent lurkers who read content but ne…"
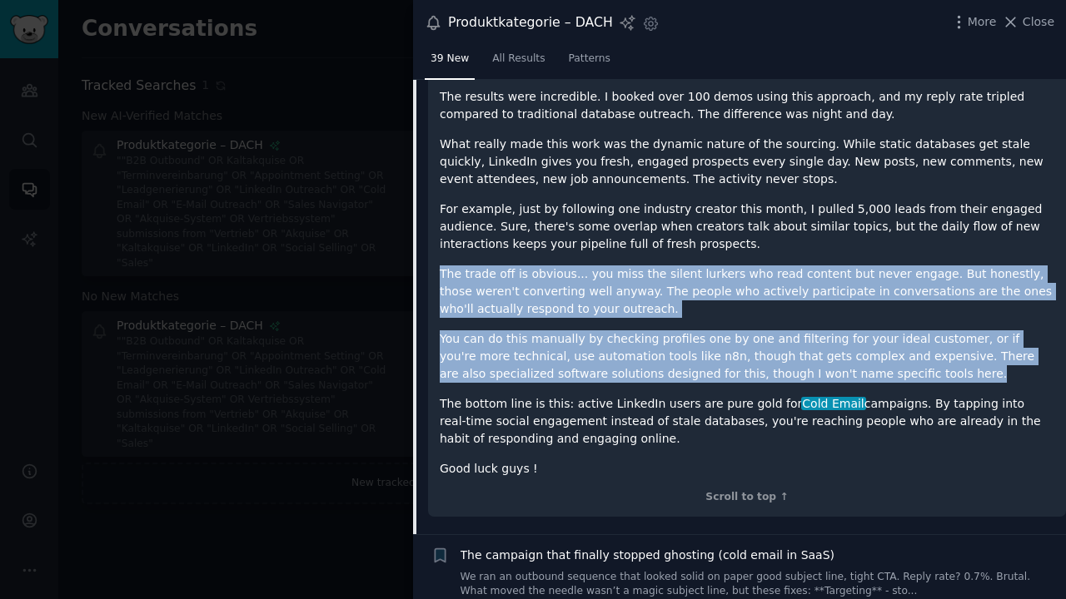
scroll to position [841, 0]
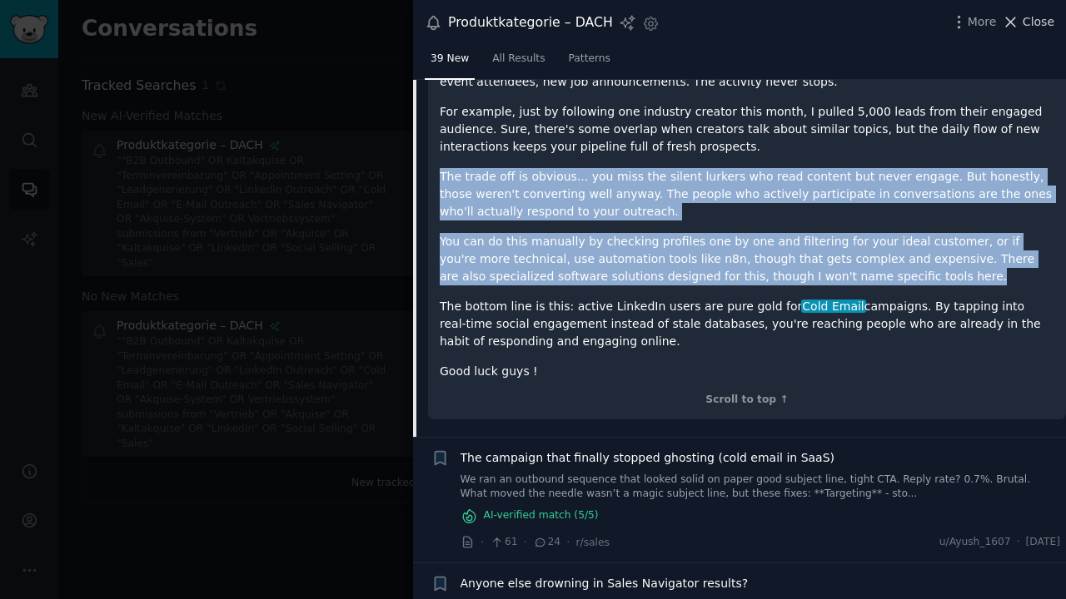
click at [1041, 24] on span "Close" at bounding box center [1038, 21] width 32 height 17
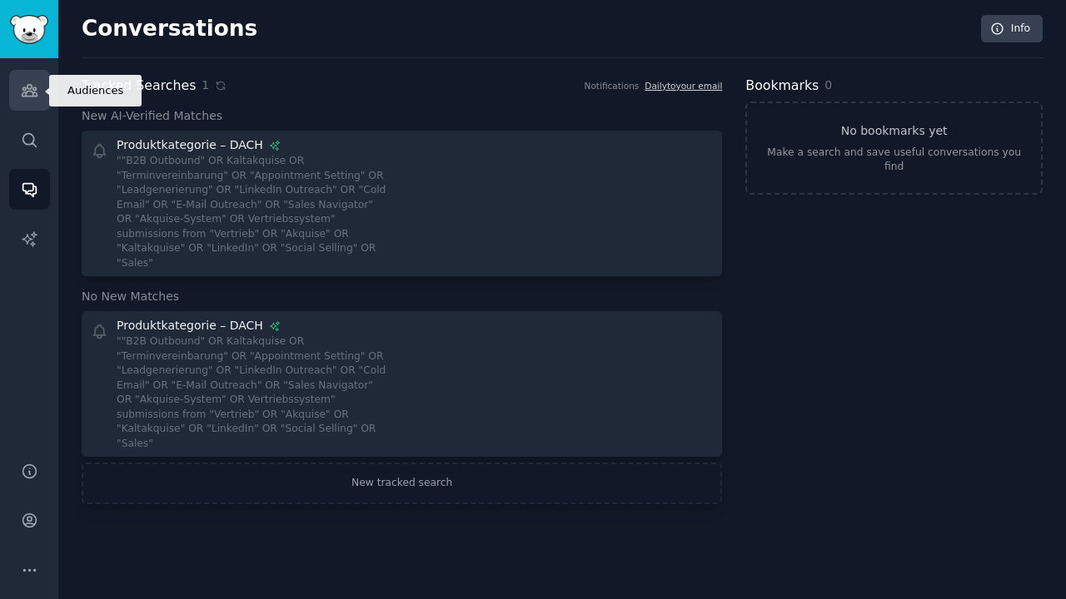
click at [40, 85] on link "Audiences" at bounding box center [29, 90] width 41 height 41
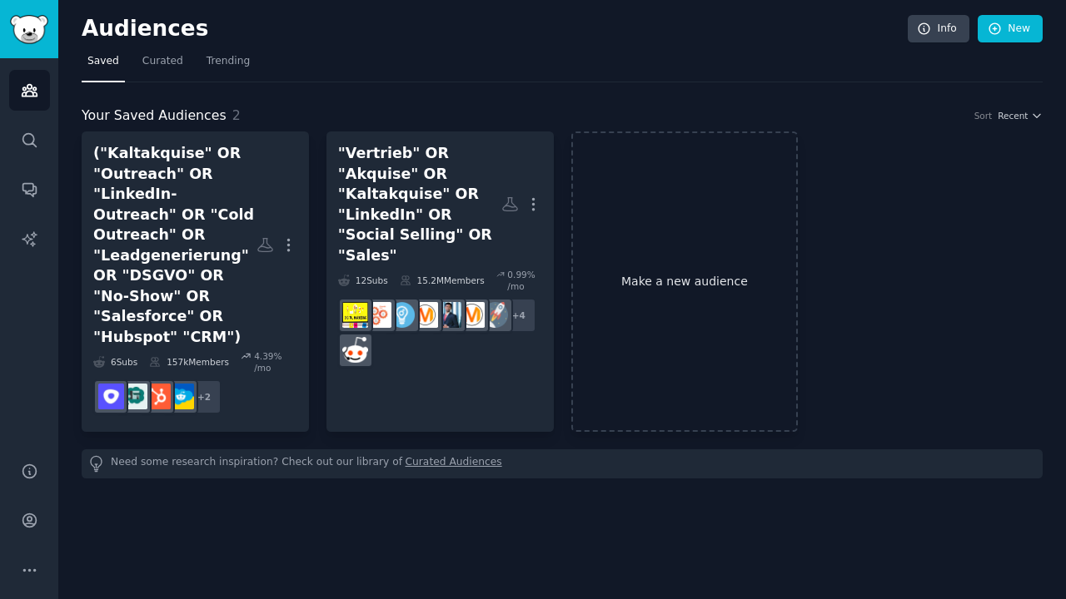
click at [717, 266] on link "Make a new audience" at bounding box center [684, 282] width 227 height 301
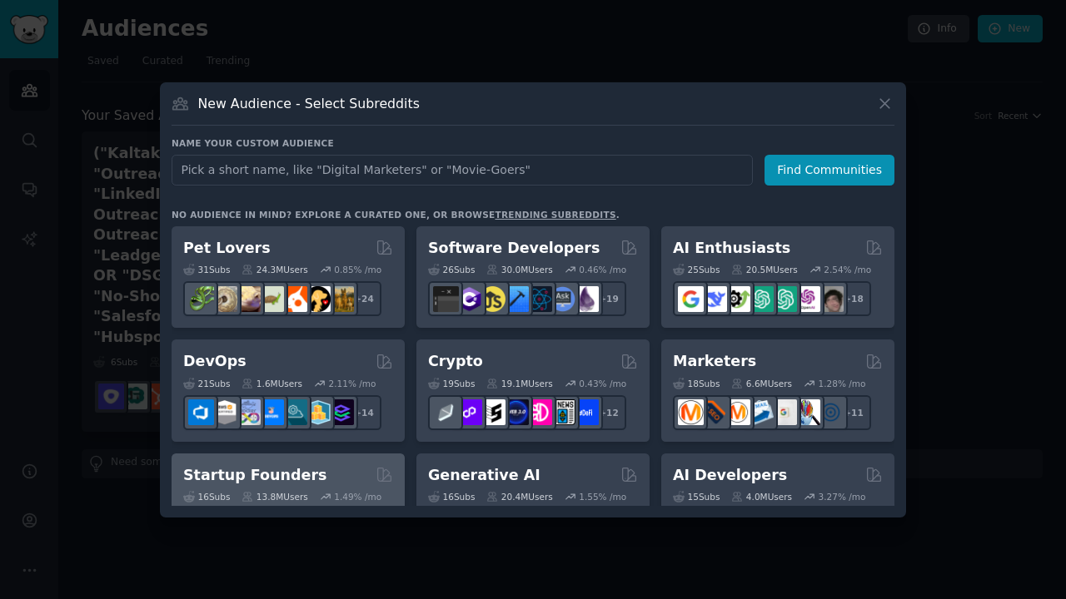
scroll to position [17, 0]
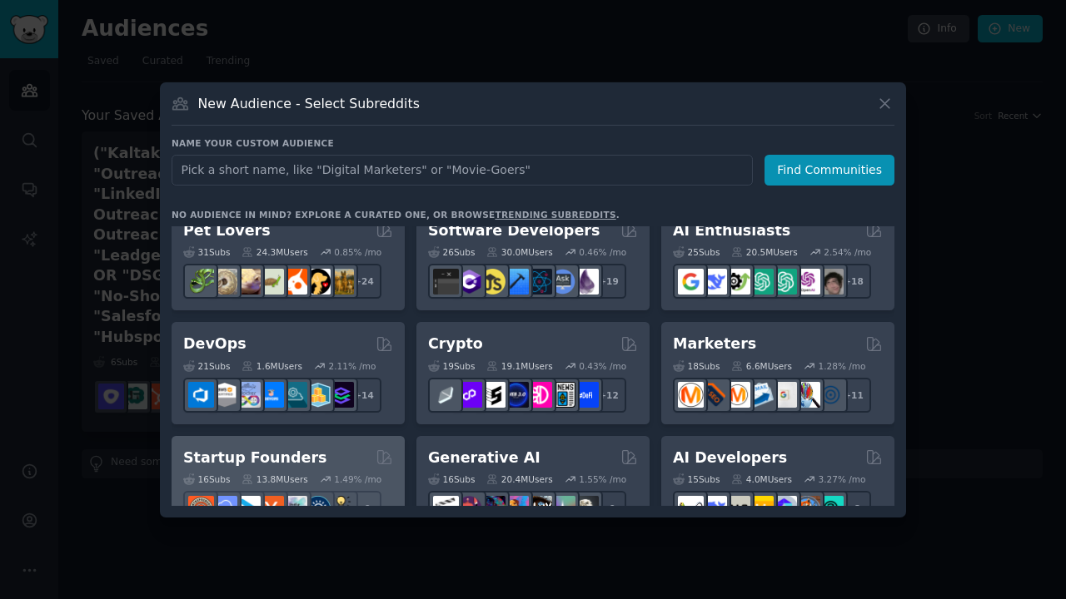
click at [301, 460] on h2 "Startup Founders" at bounding box center [254, 458] width 143 height 21
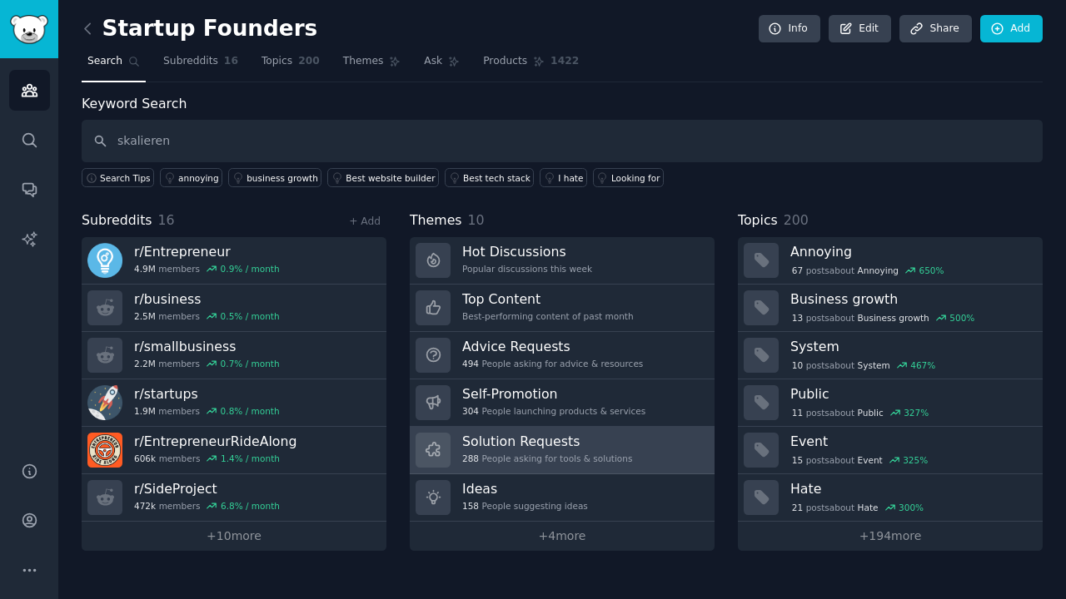
type input "skalieren"
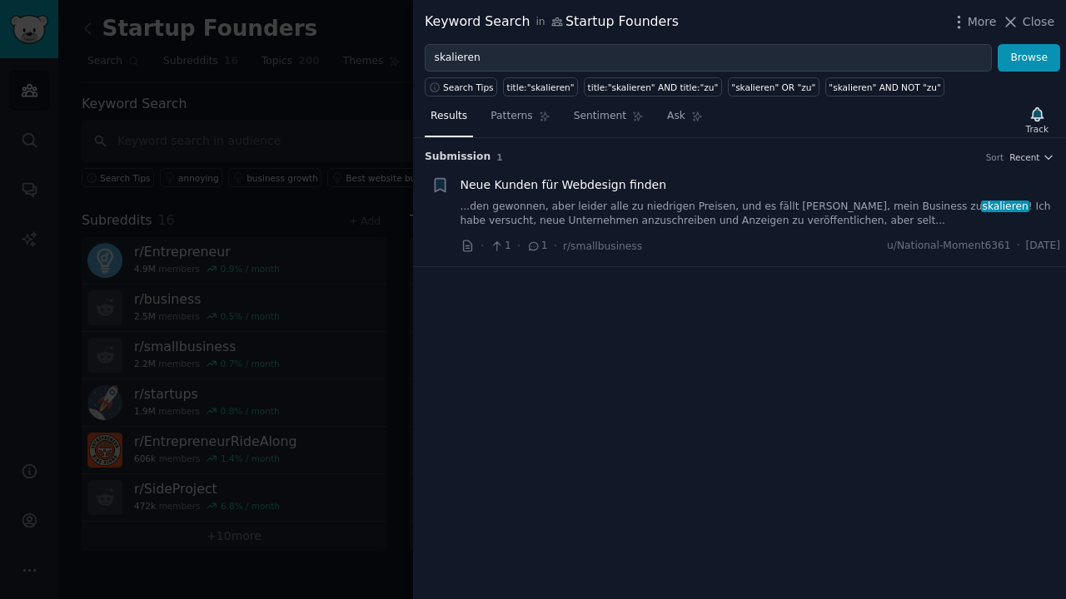
click at [634, 214] on link "...den gewonnen, aber leider alle zu niedrigen Preisen, und es fällt mir schwer…" at bounding box center [760, 214] width 600 height 29
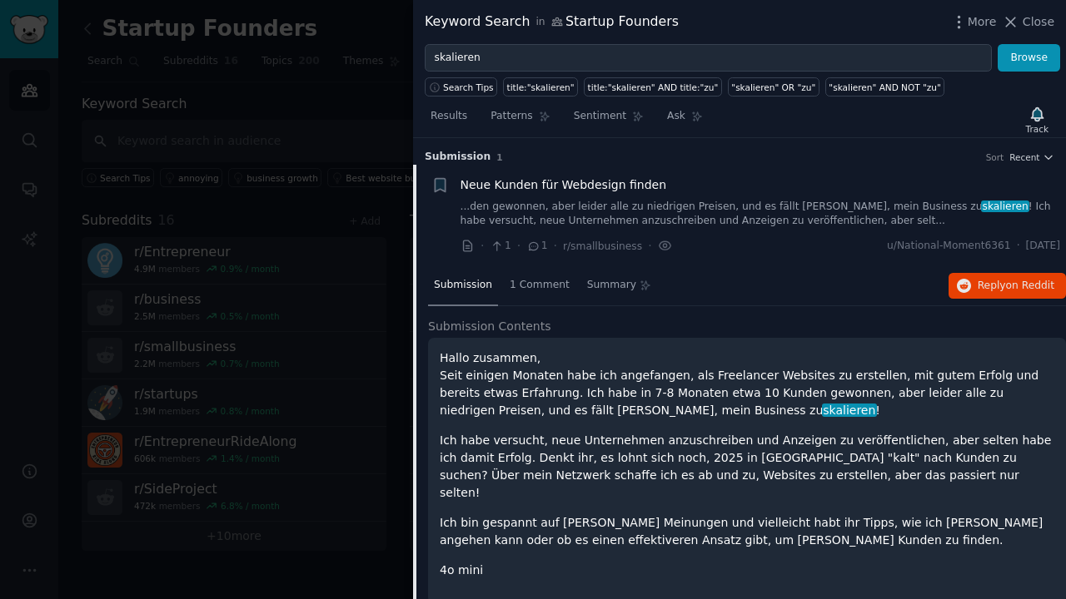
scroll to position [3, 0]
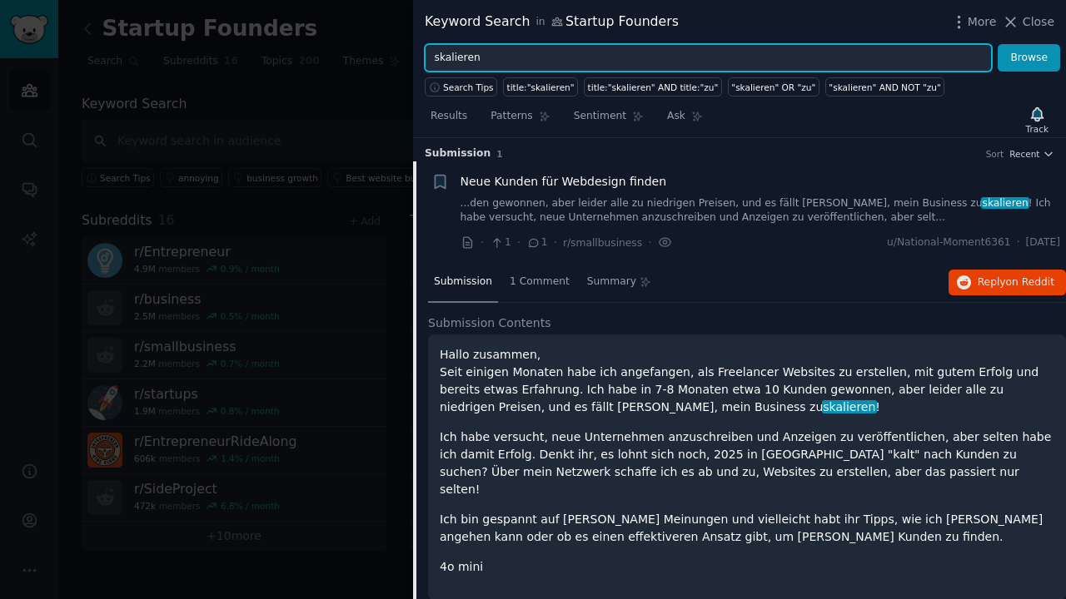
drag, startPoint x: 488, startPoint y: 56, endPoint x: 427, endPoint y: 57, distance: 60.8
click at [427, 57] on input "skalieren" at bounding box center [708, 58] width 567 height 28
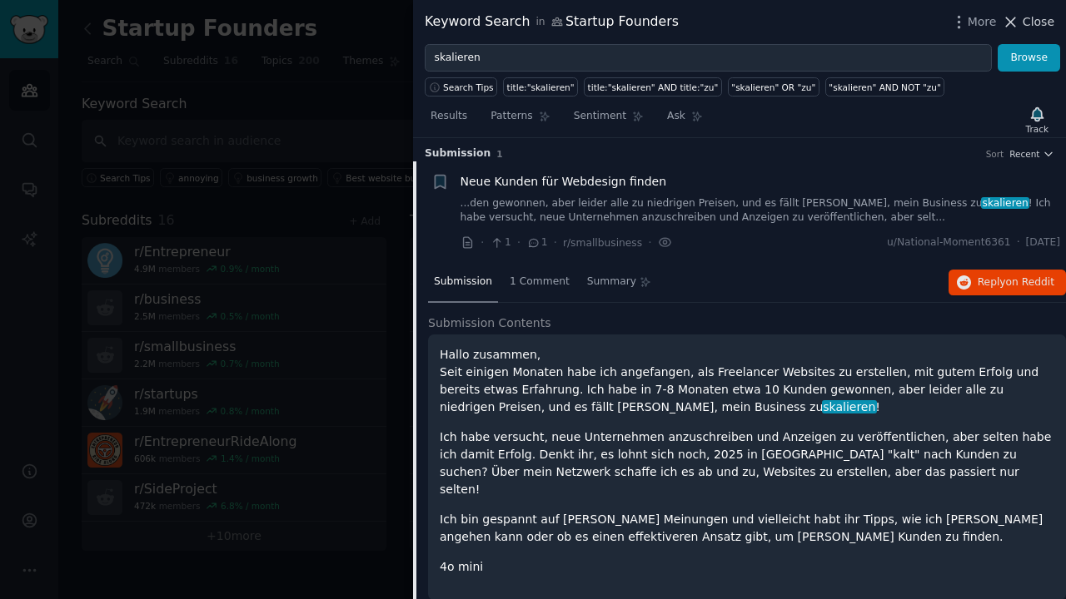
click at [1021, 28] on button "Close" at bounding box center [1028, 21] width 52 height 17
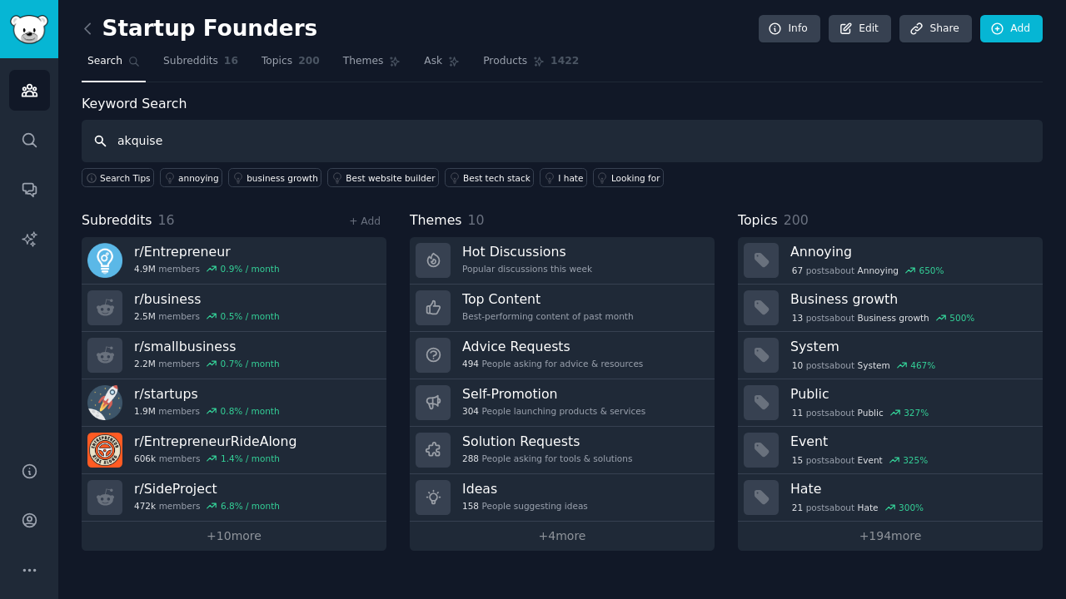
type input "akquise"
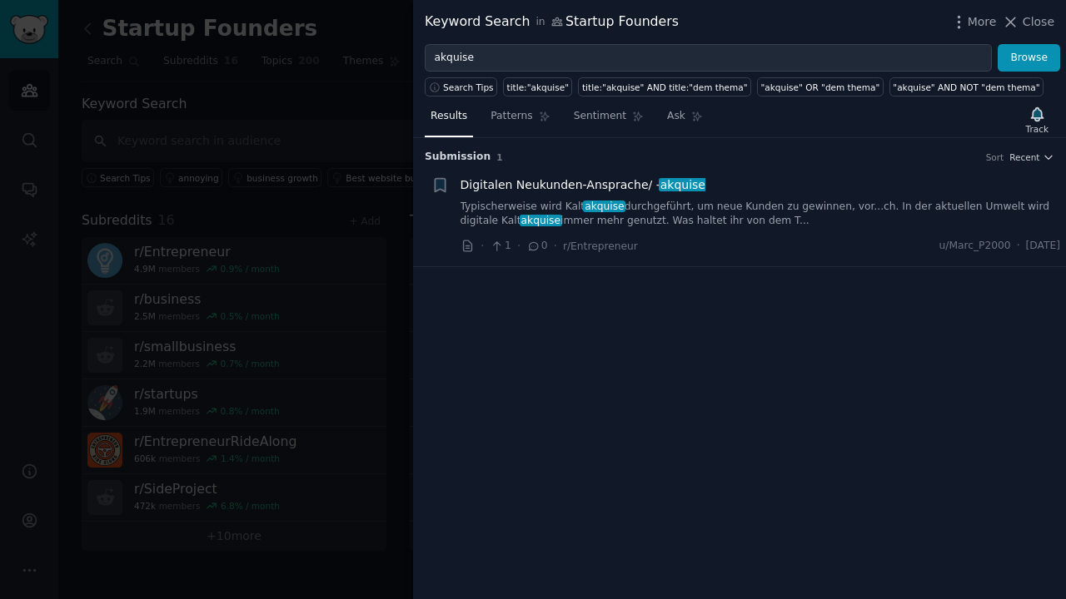
click at [698, 217] on link "Typischerweise wird Kalt akquise durchgeführt, um neue Kunden zu gewinnen, vor.…" at bounding box center [760, 214] width 600 height 29
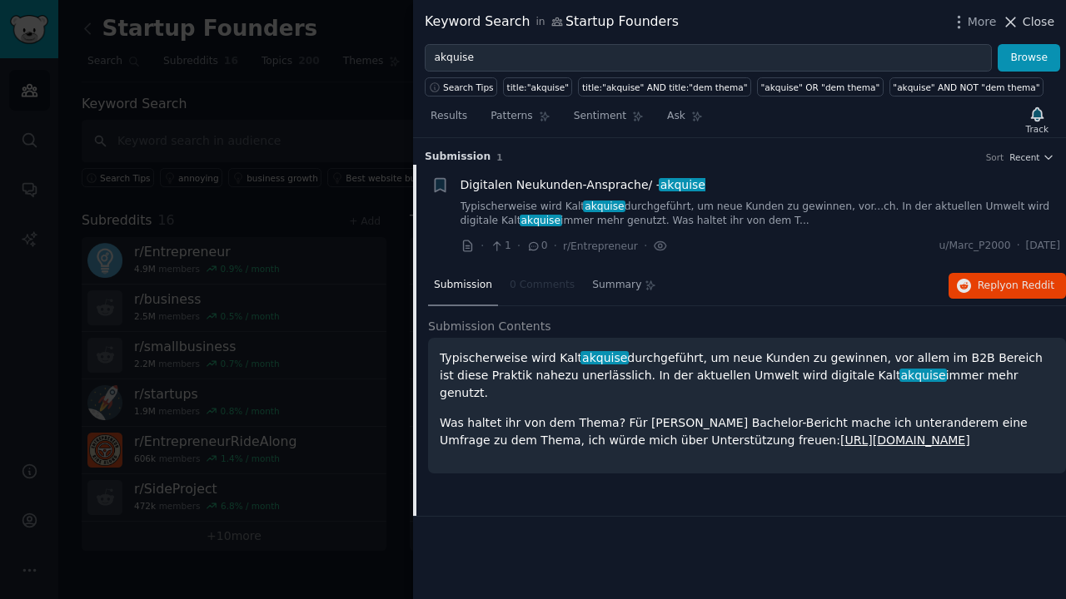
click at [1019, 22] on icon at bounding box center [1010, 21] width 17 height 17
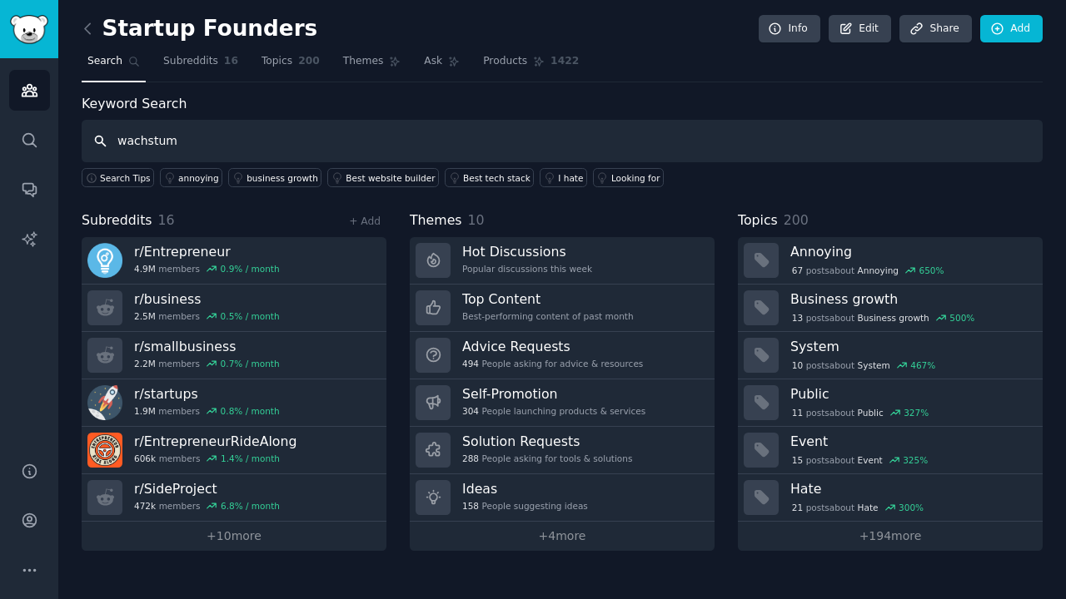
type input "wachstum"
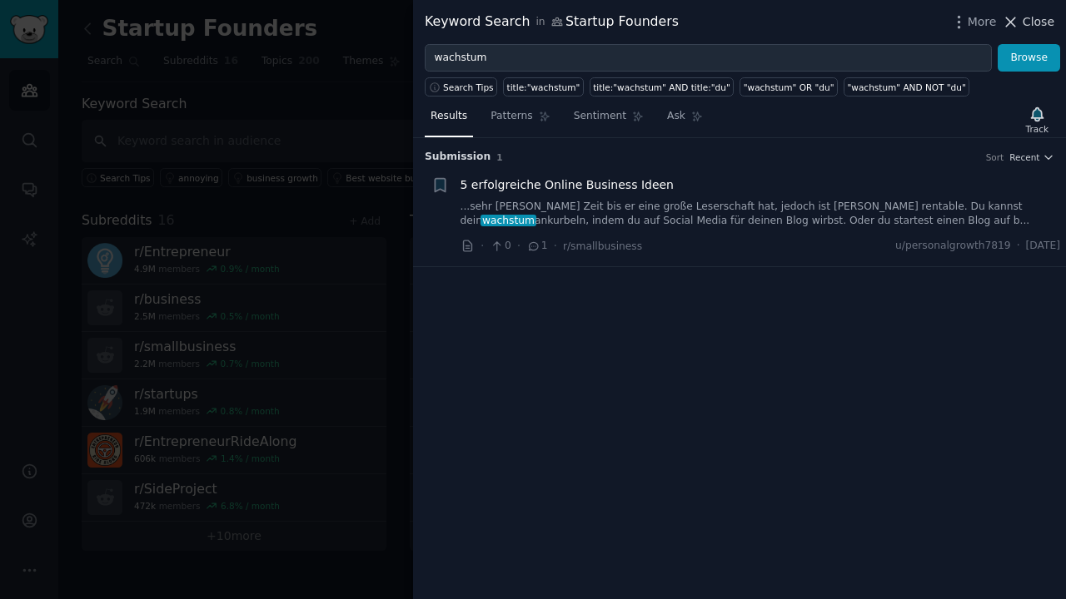
click at [1025, 29] on span "Close" at bounding box center [1038, 21] width 32 height 17
